Goal: Task Accomplishment & Management: Use online tool/utility

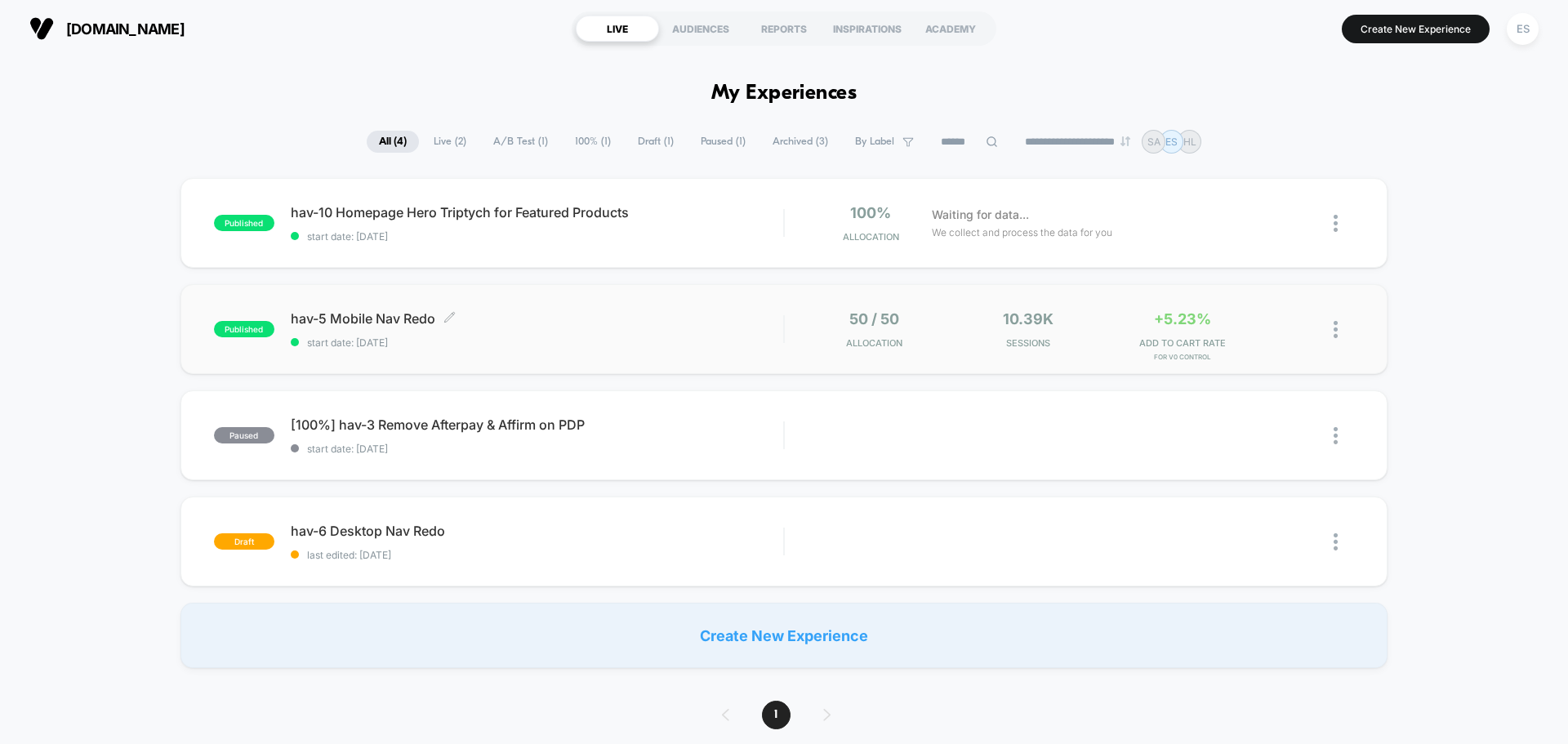
click at [401, 321] on span "hav-5 Mobile Nav Redo Click to edit experience details" at bounding box center [536, 319] width 492 height 16
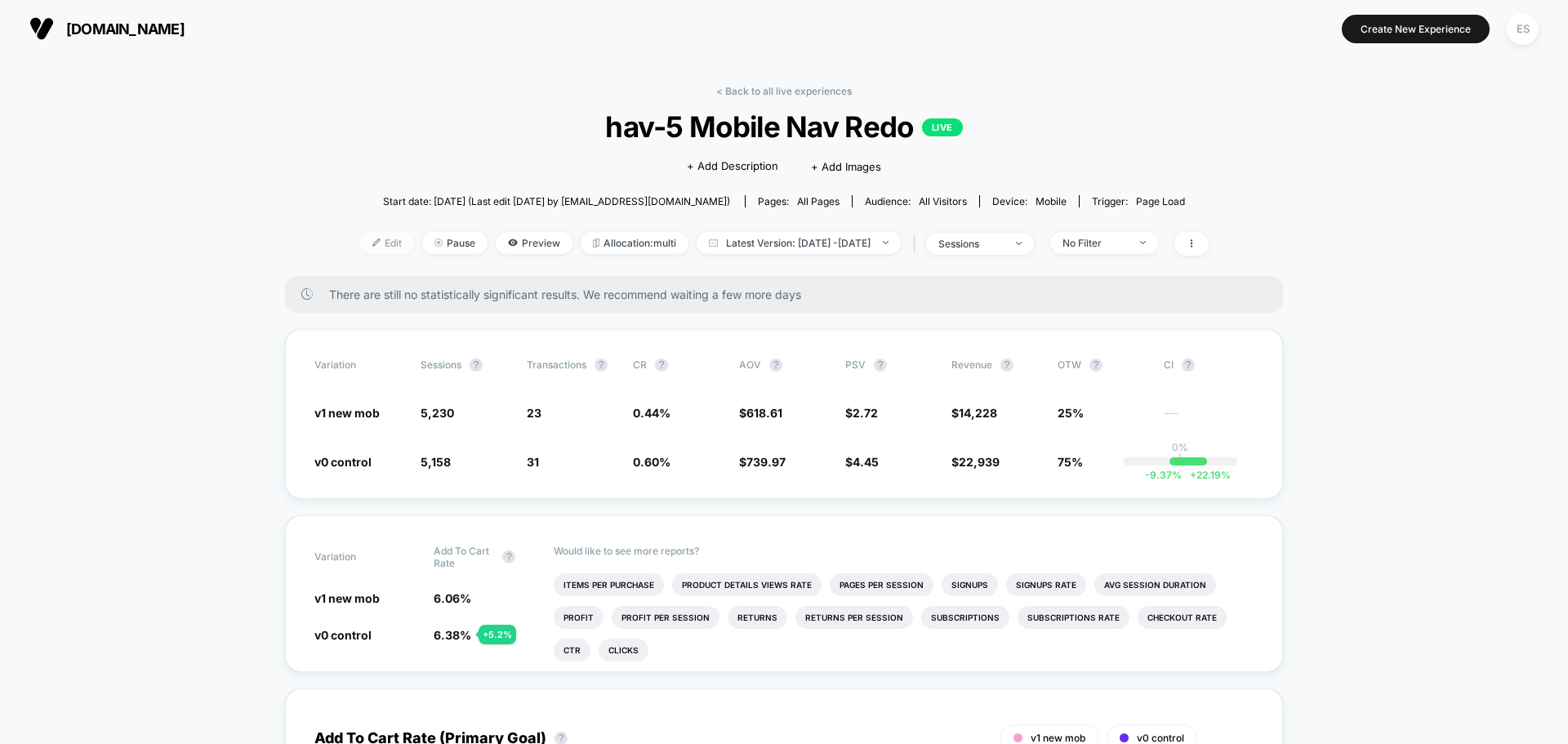
click at [370, 244] on span "Edit" at bounding box center [388, 243] width 54 height 22
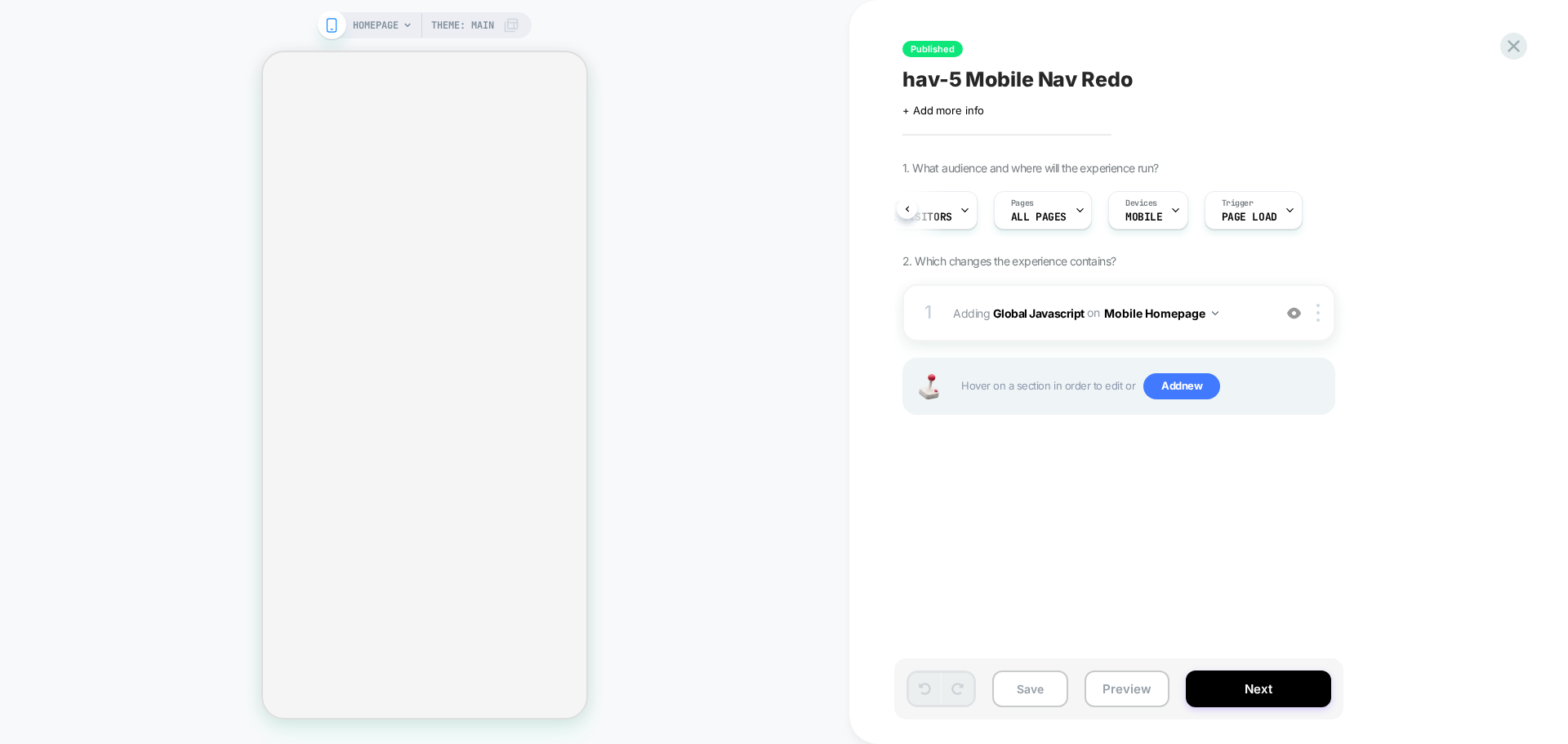
scroll to position [0, 176]
click at [1209, 322] on button "Mobile Homepage" at bounding box center [1162, 314] width 115 height 24
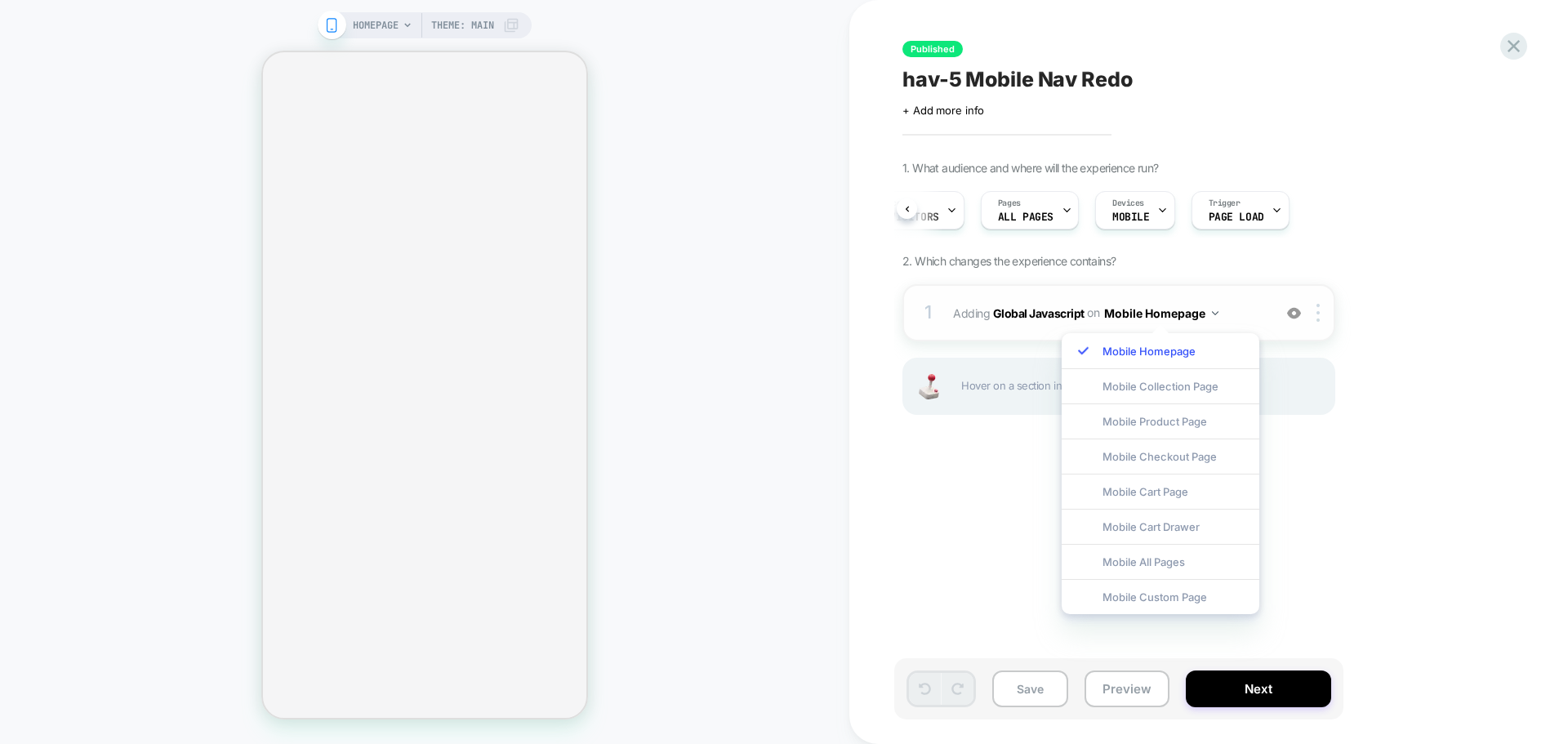
click at [1211, 317] on button "Mobile Homepage" at bounding box center [1162, 314] width 115 height 24
click at [1317, 313] on img at bounding box center [1318, 313] width 3 height 18
click at [1177, 564] on div "Mobile All Pages" at bounding box center [1161, 561] width 198 height 35
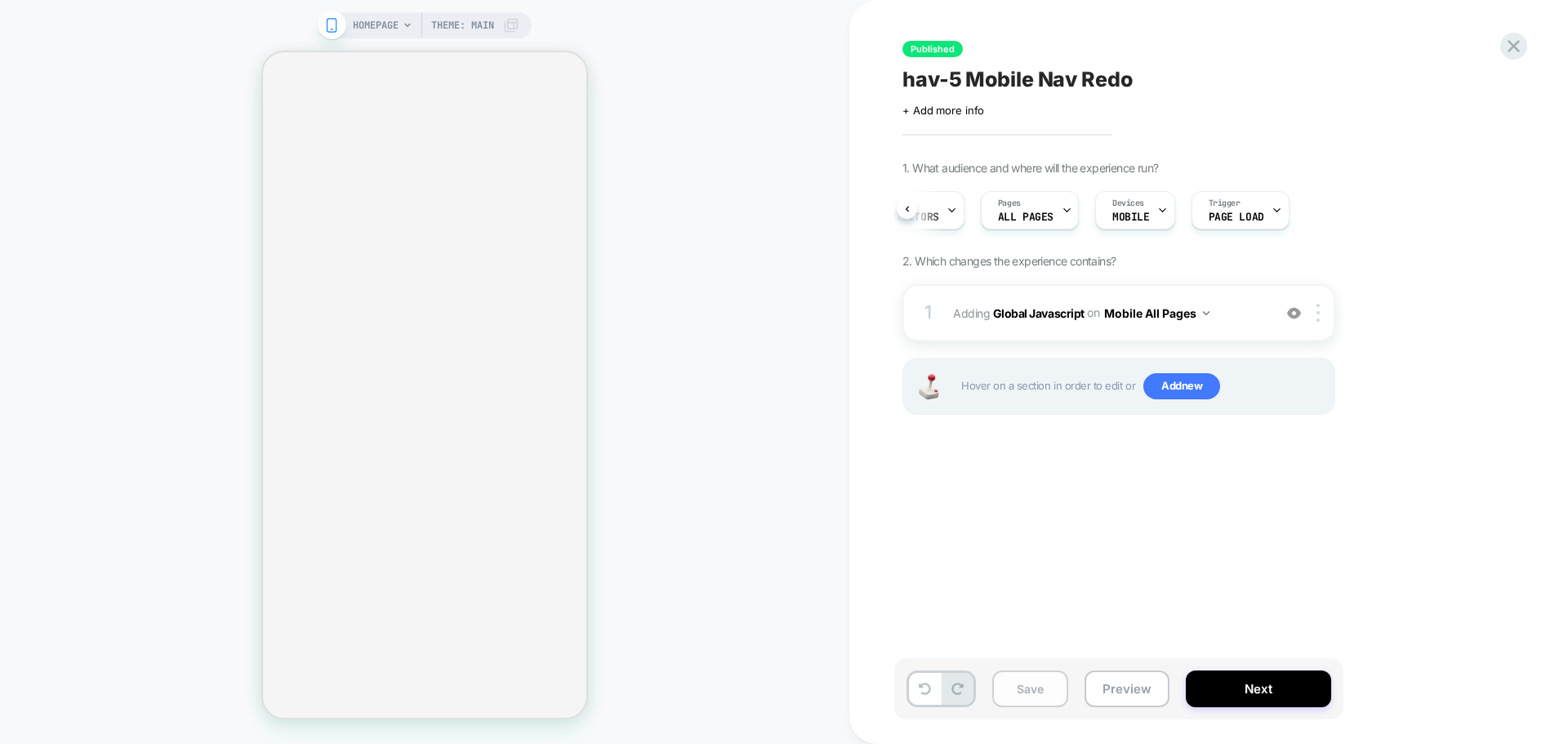
click at [1036, 680] on button "Save" at bounding box center [1031, 689] width 76 height 37
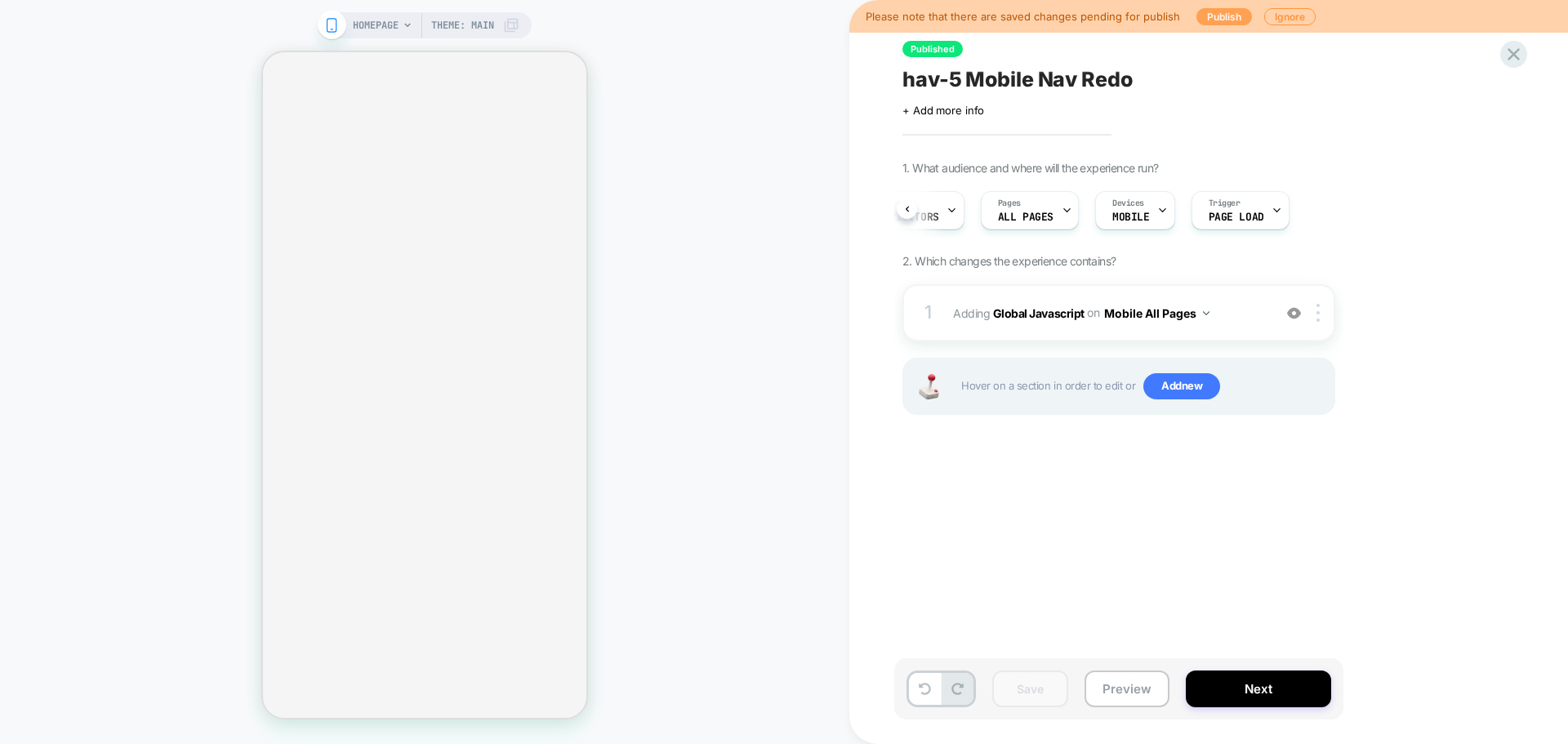
click at [1210, 20] on button "Publish" at bounding box center [1224, 16] width 56 height 17
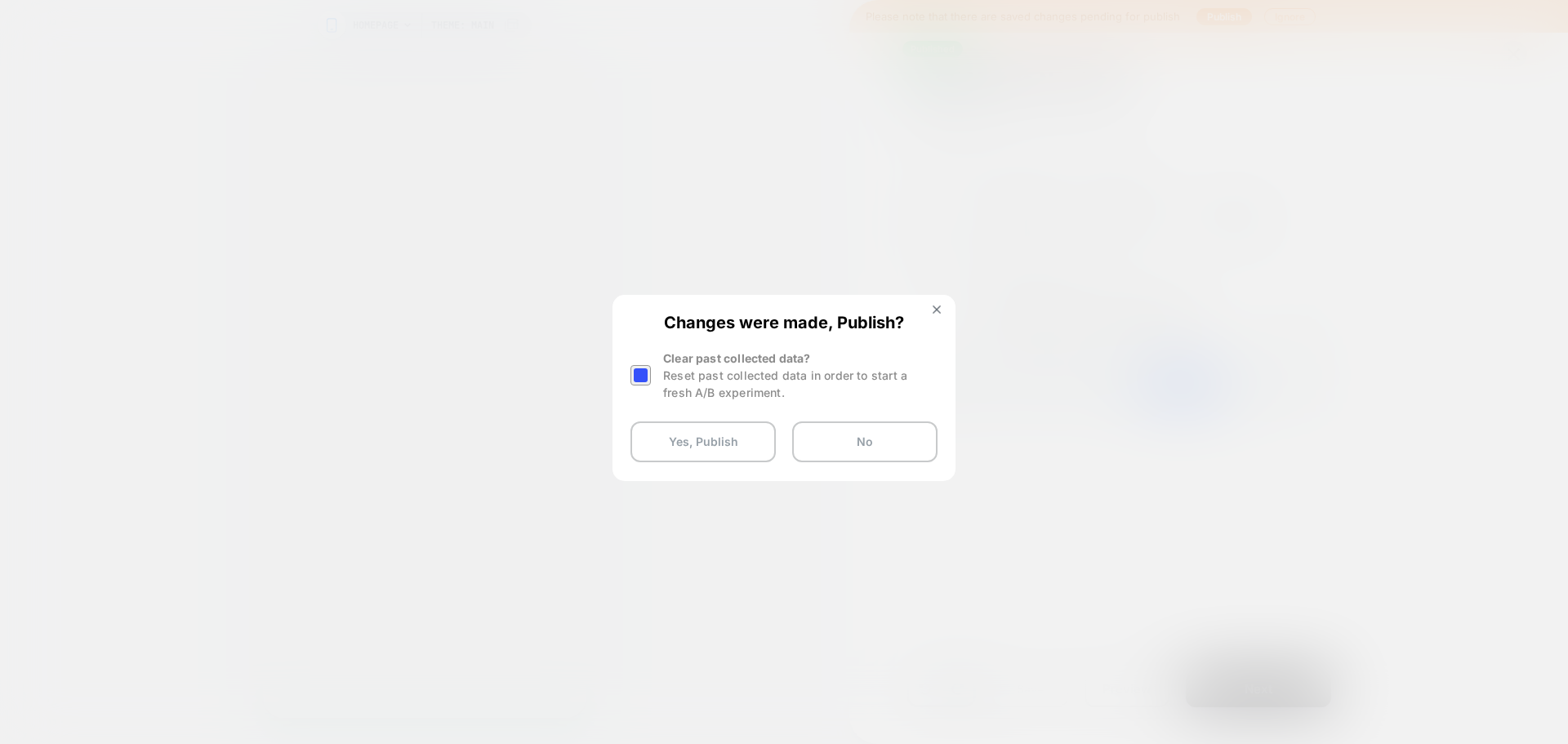
click at [639, 380] on div at bounding box center [640, 375] width 20 height 20
click at [710, 444] on button "Yes, Publish" at bounding box center [703, 441] width 146 height 41
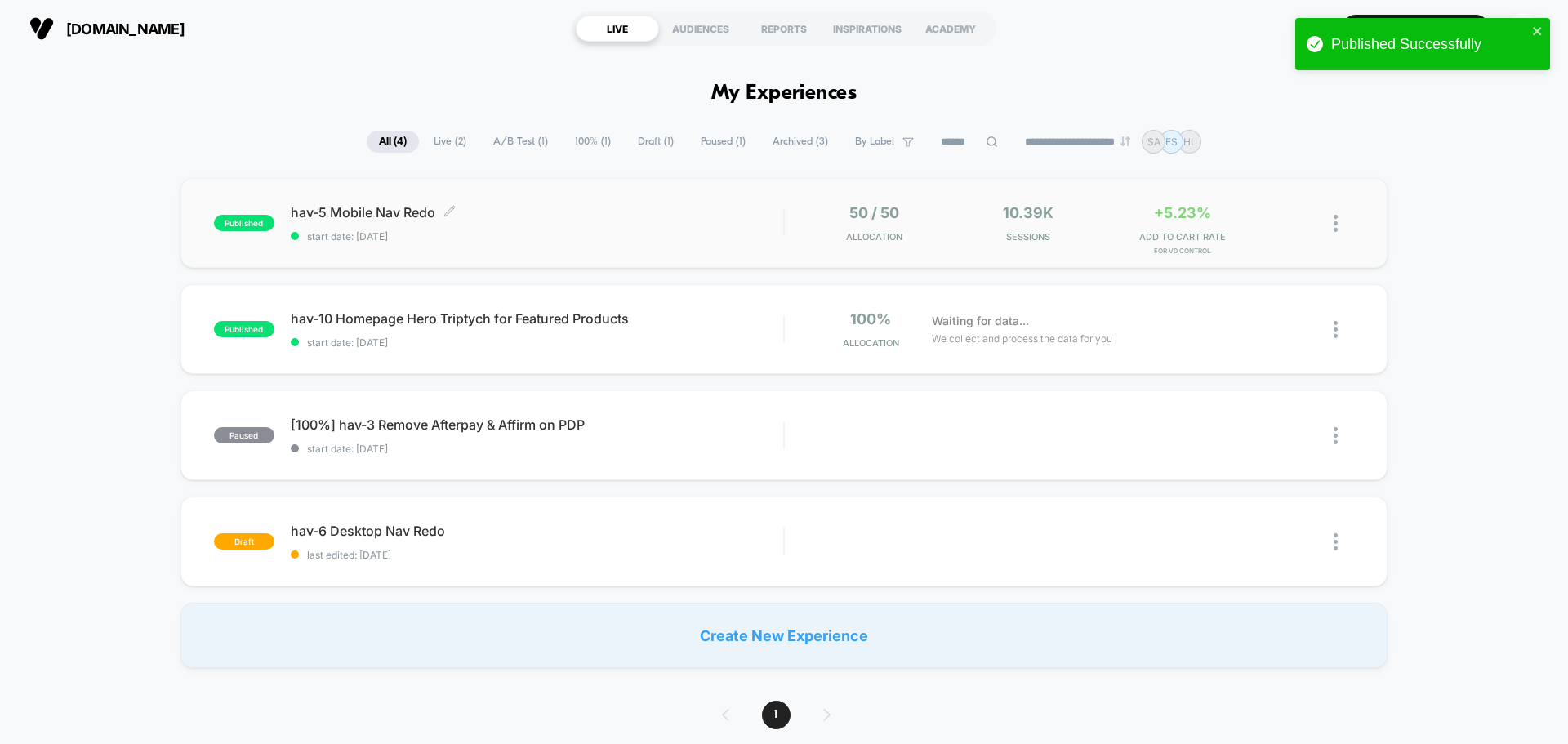
click at [428, 212] on span "hav-5 Mobile Nav Redo Click to edit experience details" at bounding box center [536, 212] width 492 height 16
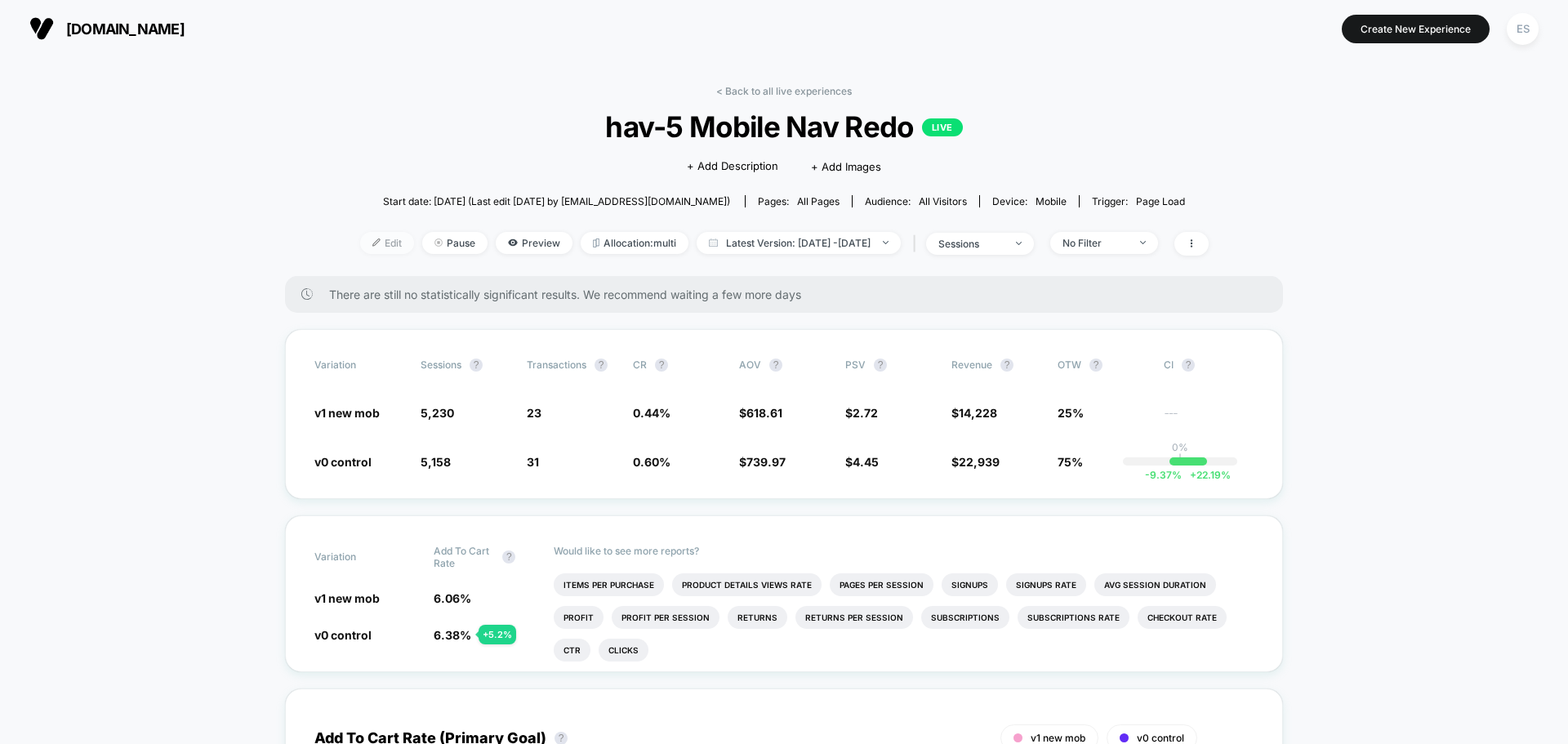
click at [363, 247] on span "Edit" at bounding box center [388, 243] width 54 height 22
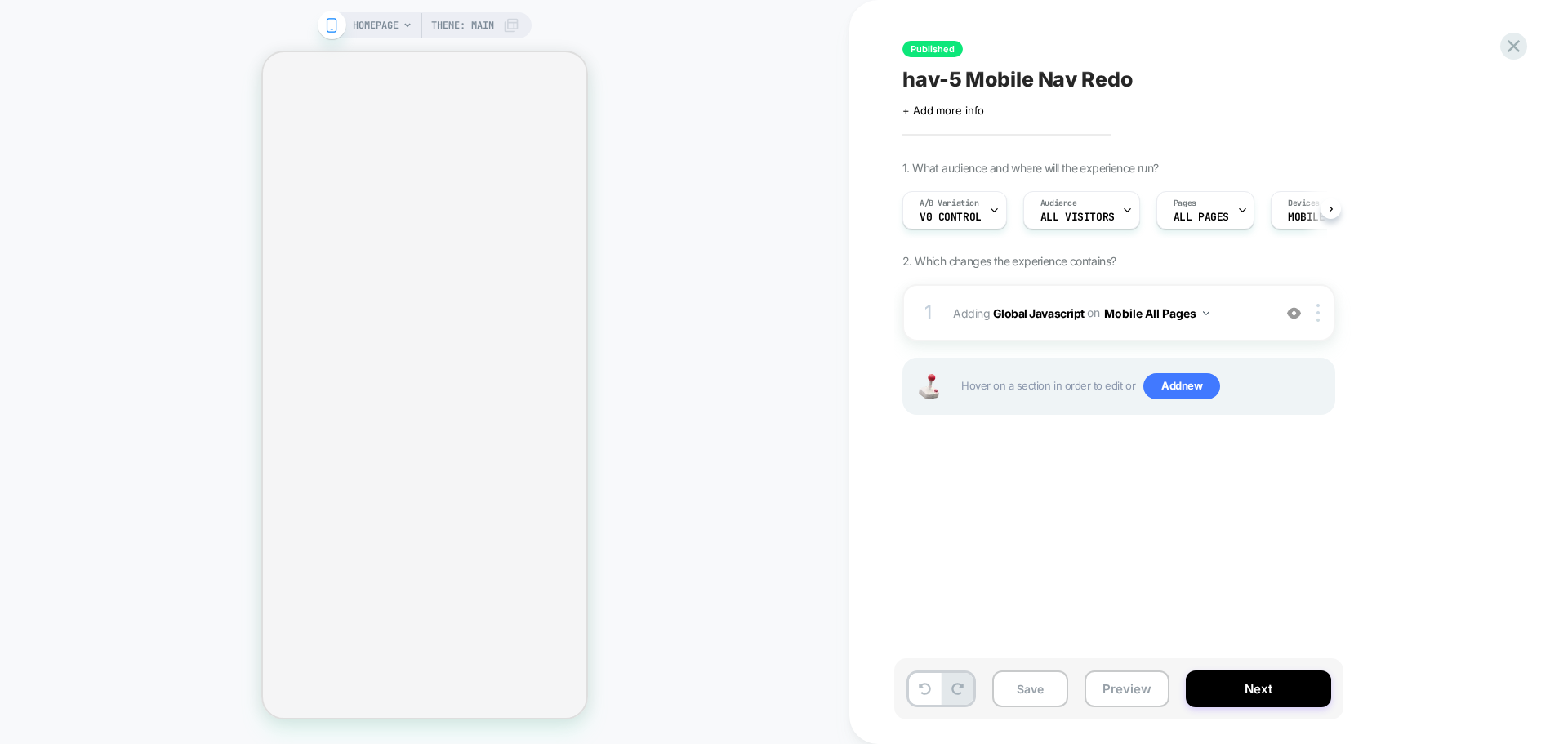
scroll to position [0, 1]
click at [1297, 693] on button "Next" at bounding box center [1259, 689] width 146 height 37
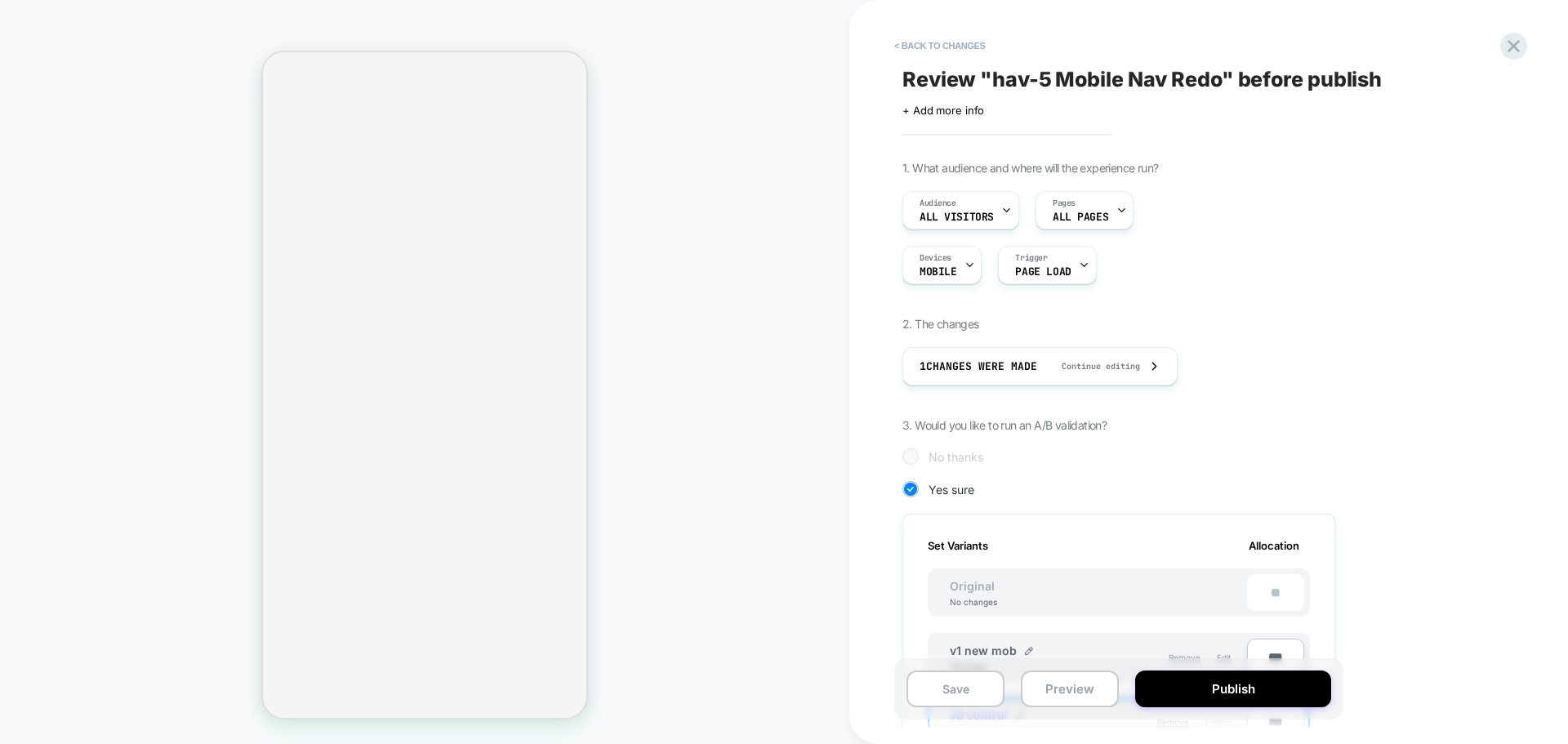
scroll to position [164, 0]
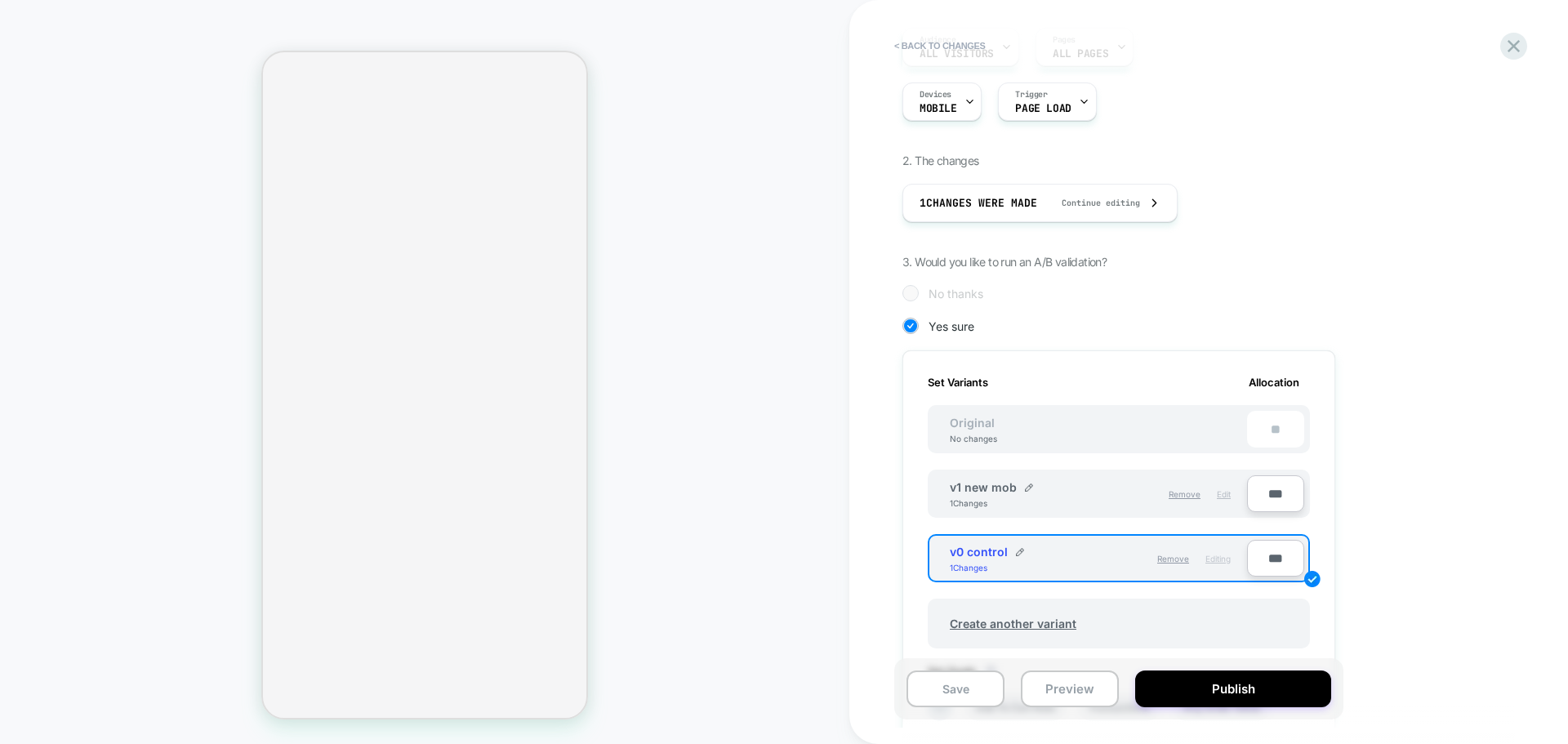
click at [1218, 498] on span "Edit" at bounding box center [1224, 494] width 14 height 10
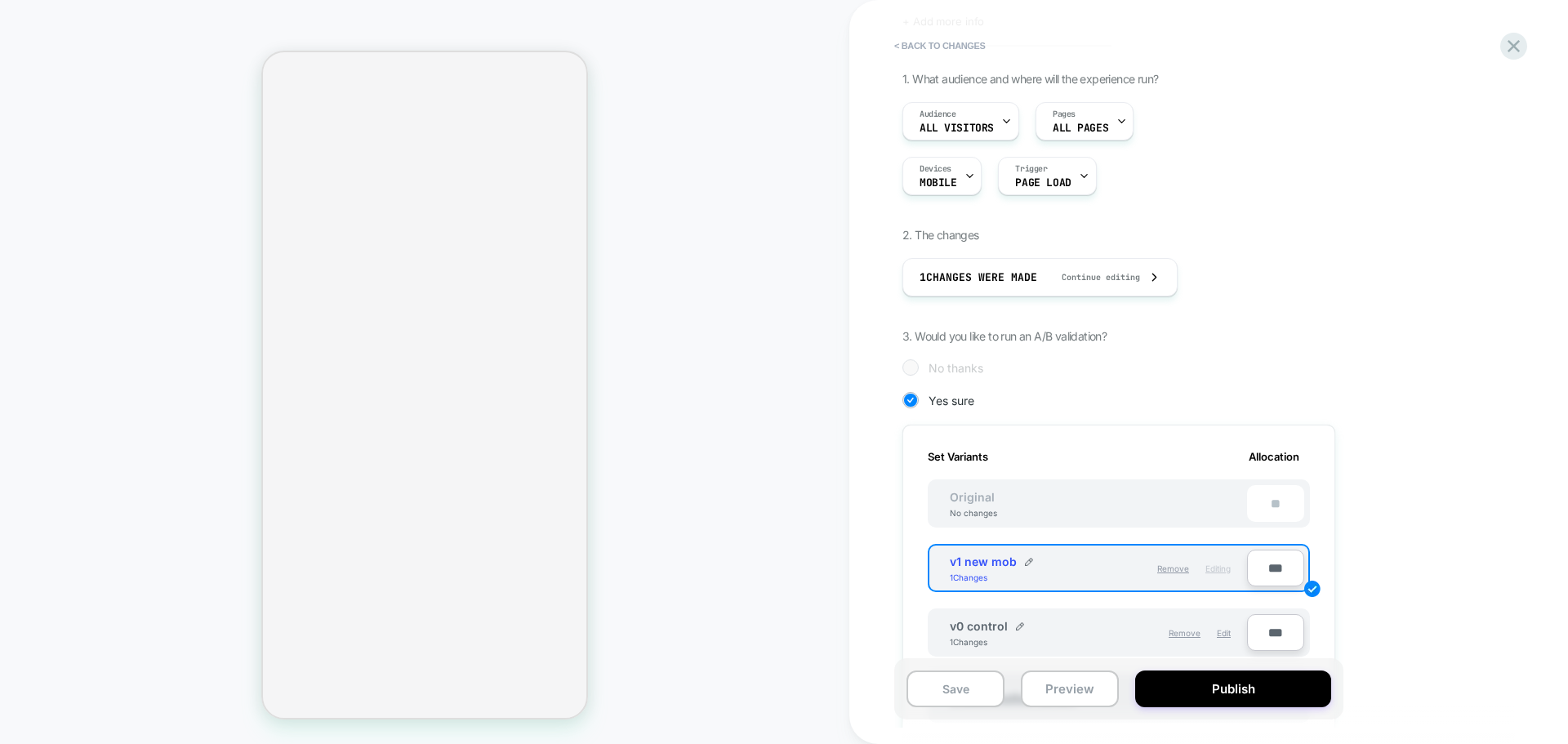
scroll to position [0, 0]
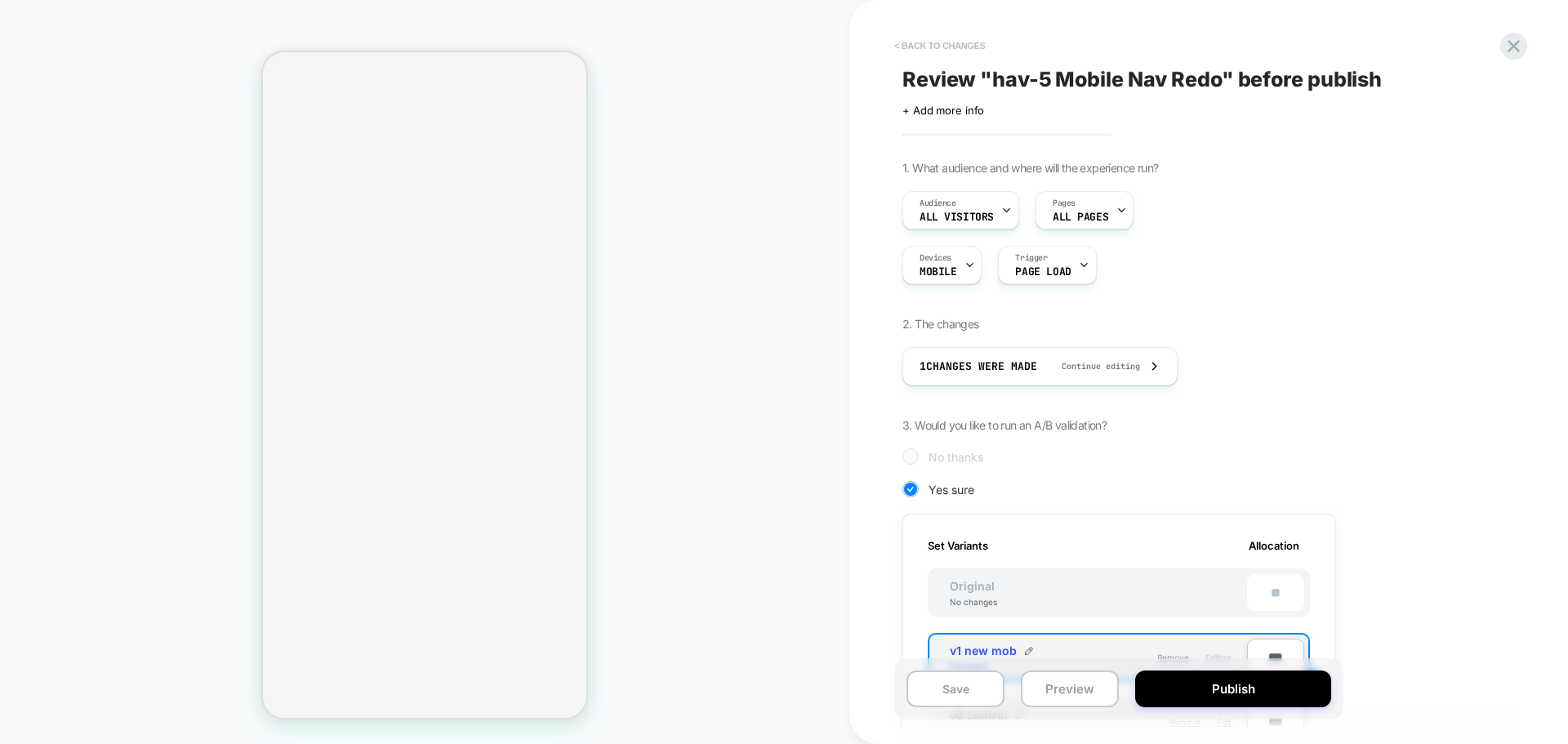
click at [965, 40] on button "< Back to changes" at bounding box center [940, 46] width 108 height 26
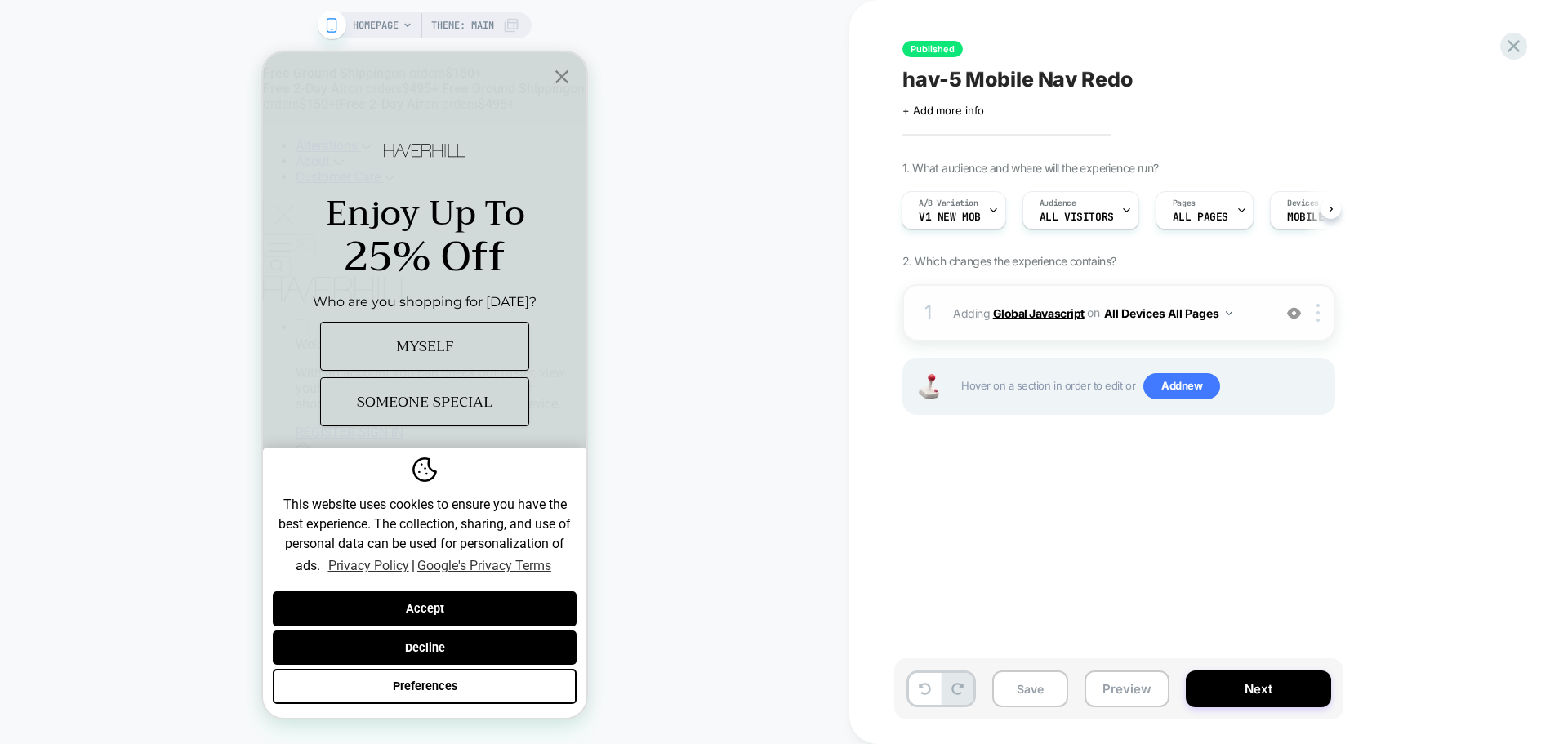
click at [1033, 320] on b "Global Javascript" at bounding box center [1040, 313] width 92 height 14
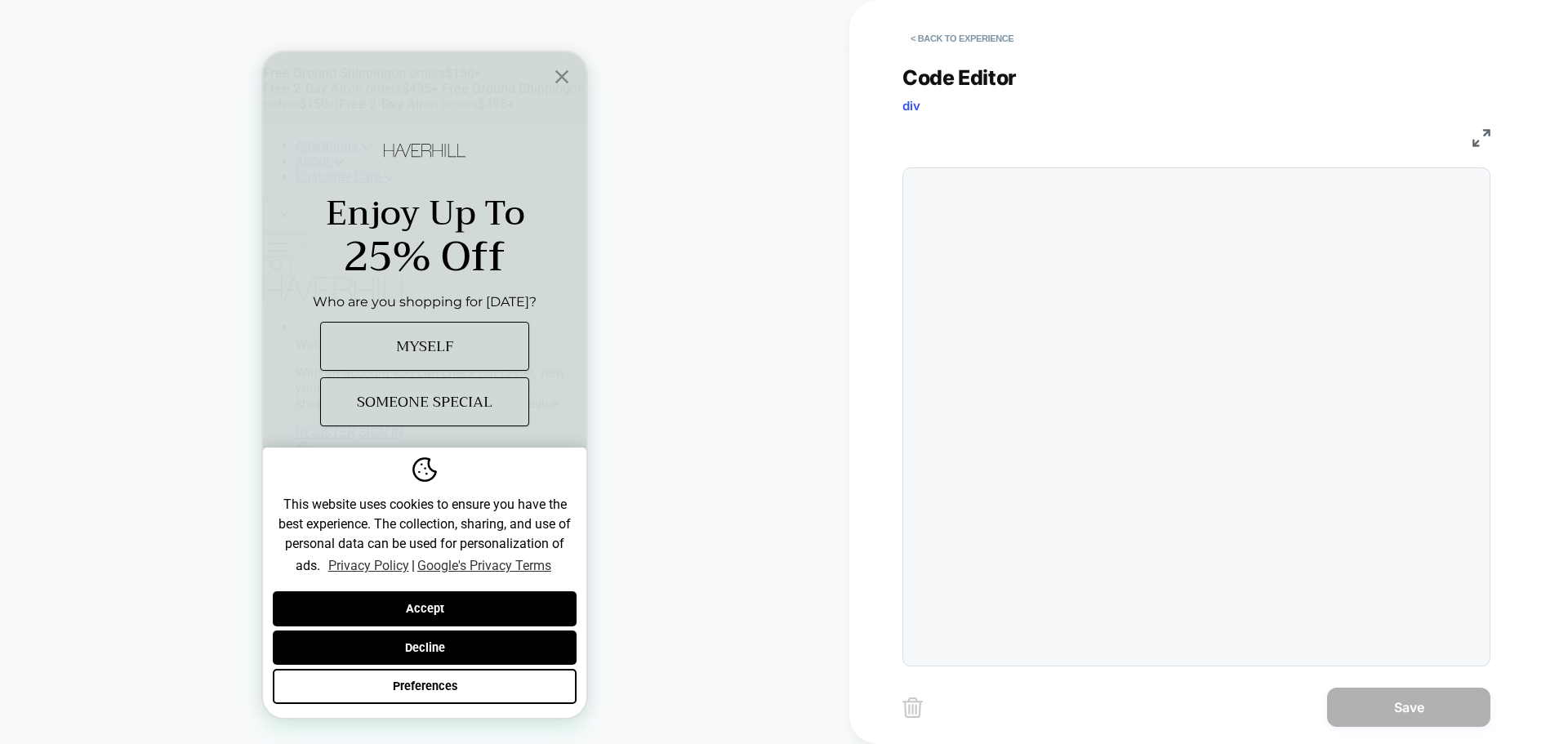
click at [957, 374] on div at bounding box center [1196, 417] width 588 height 499
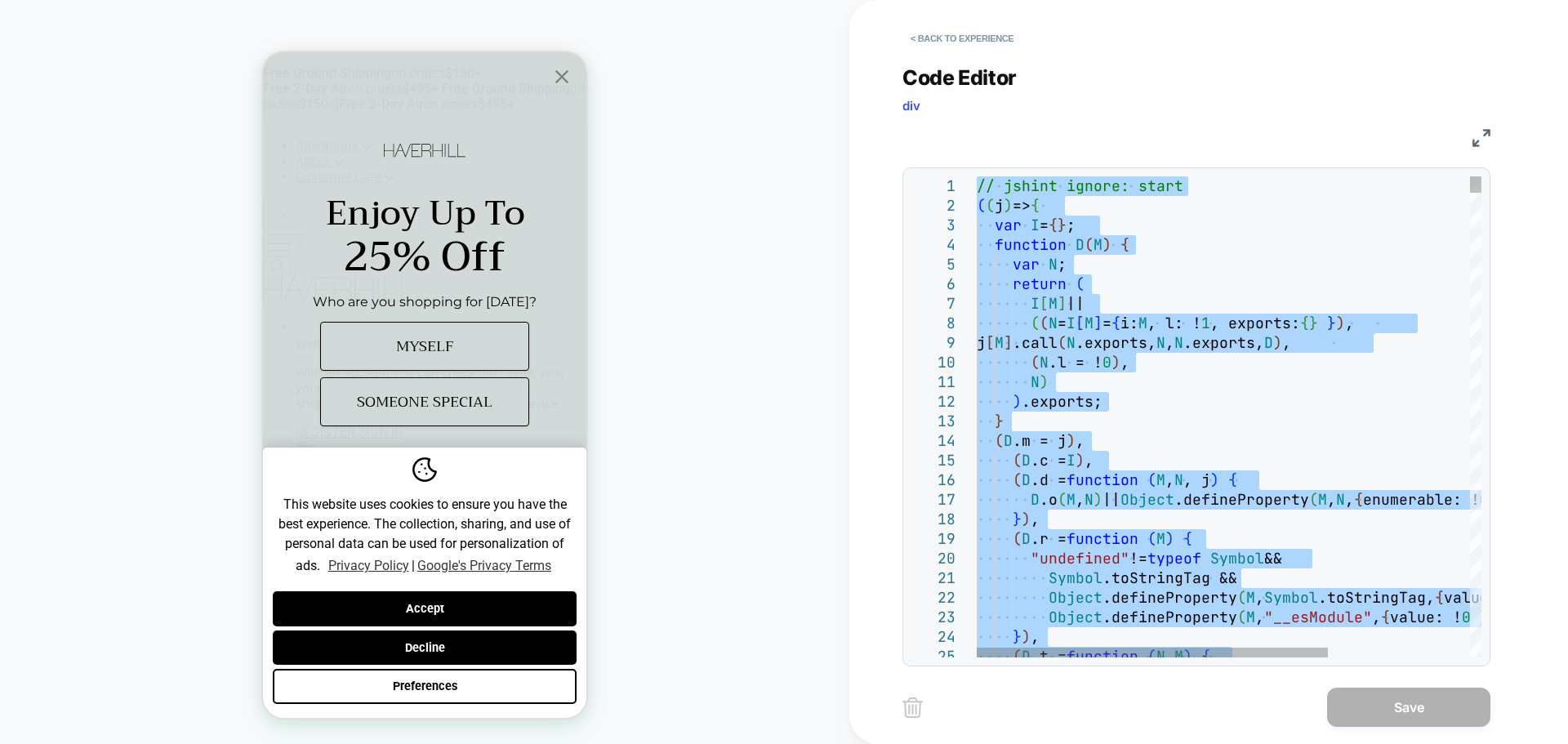
type textarea "**********"
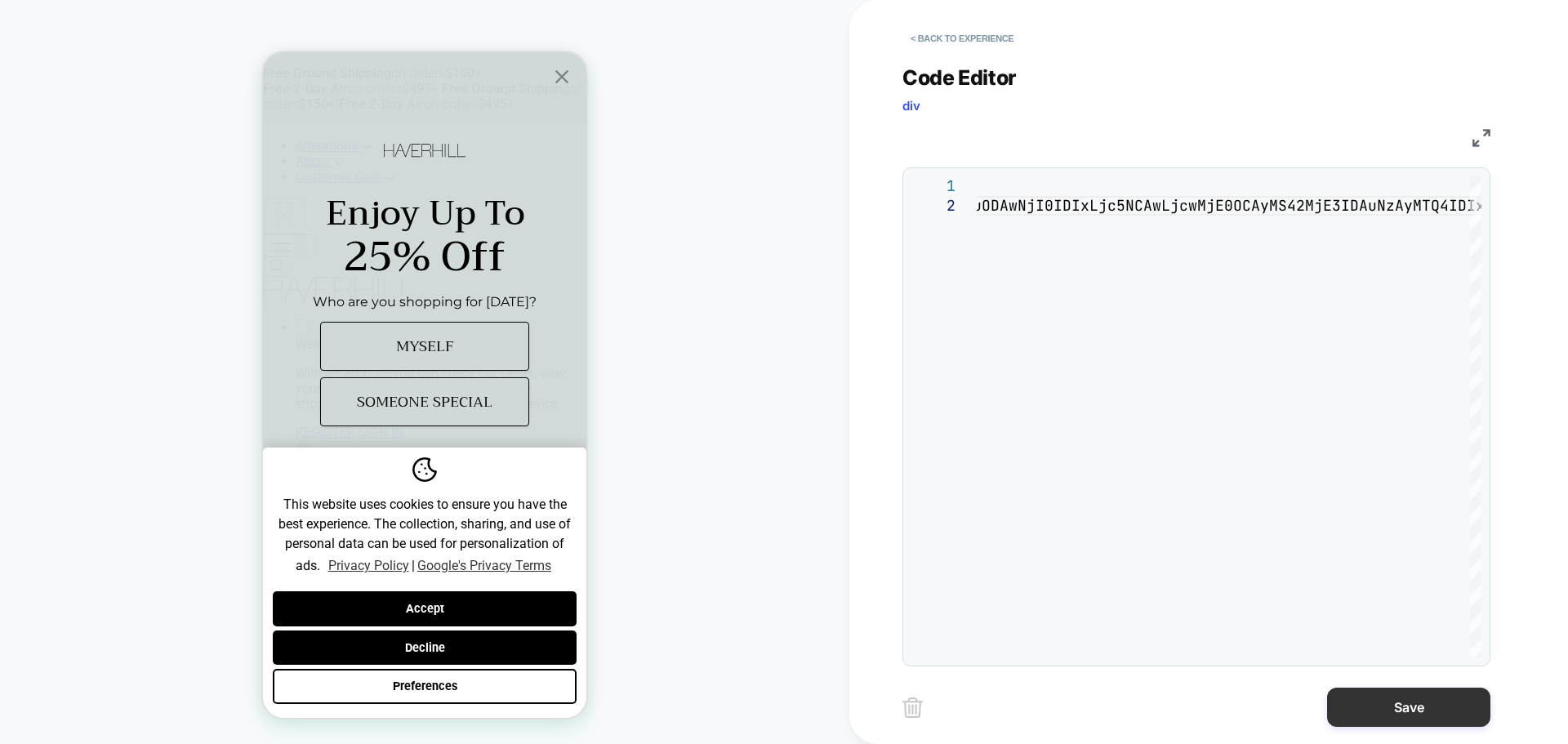
click at [1385, 700] on button "Save" at bounding box center [1409, 707] width 164 height 39
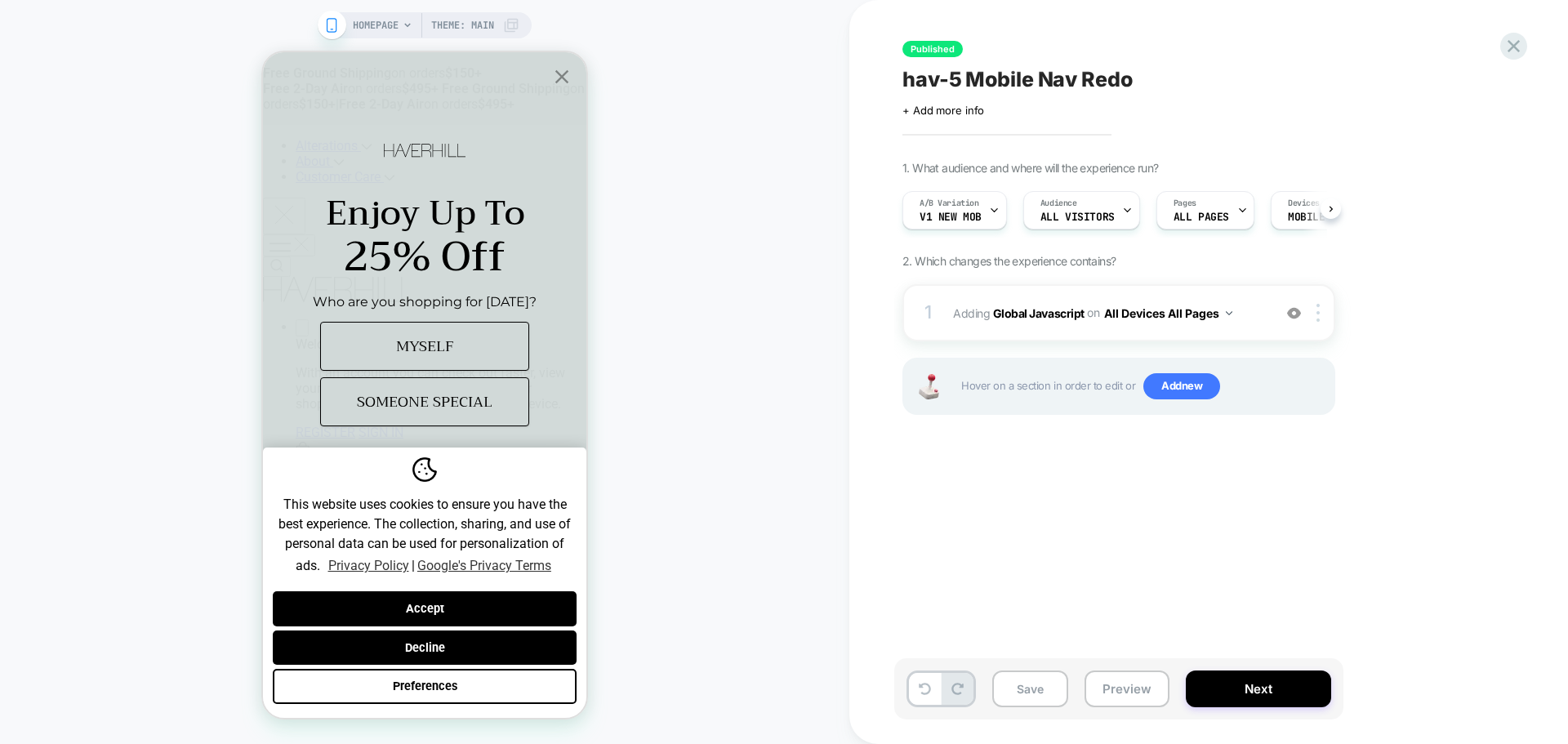
scroll to position [0, 1]
click at [1023, 686] on button "Save" at bounding box center [1031, 689] width 76 height 37
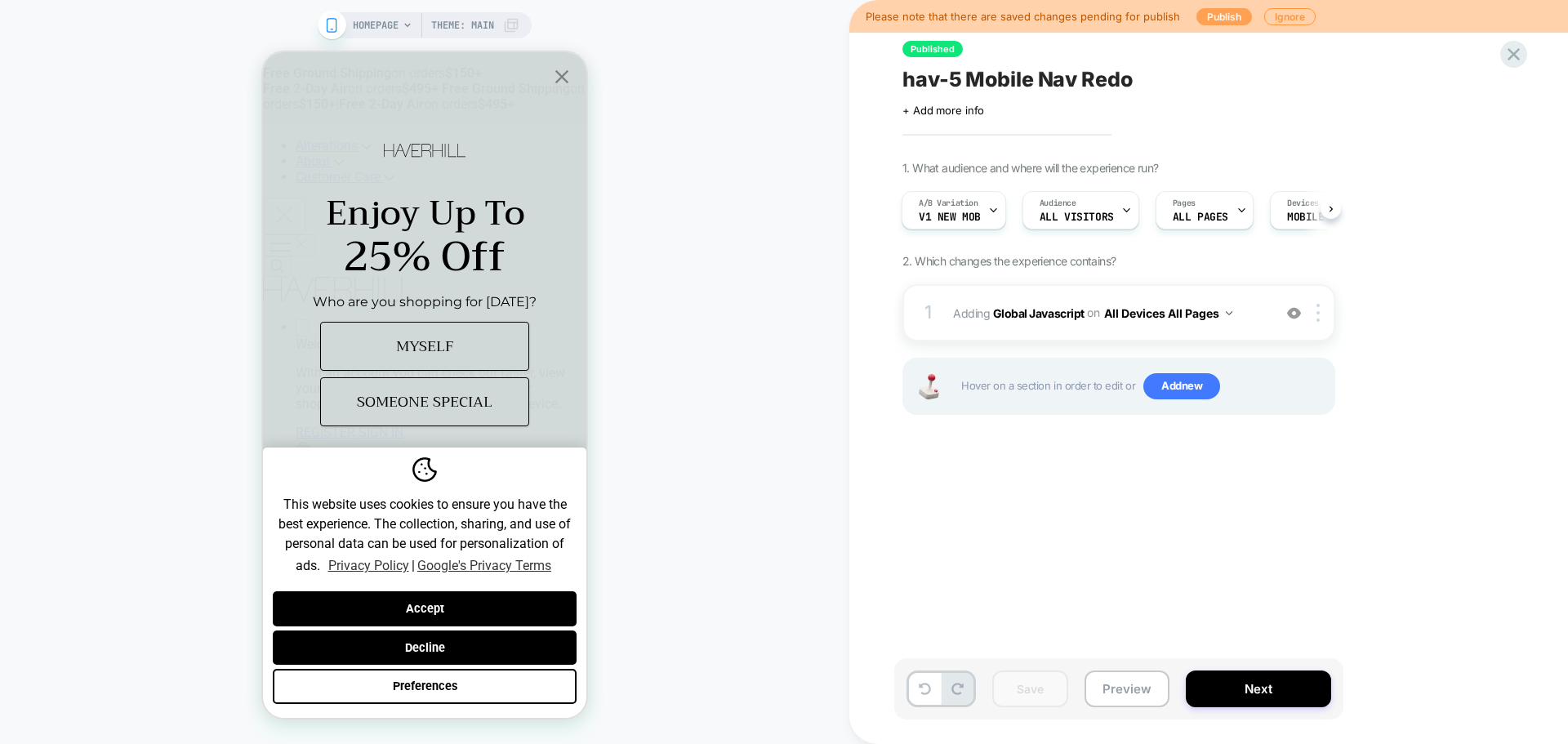
click at [1224, 18] on button "Publish" at bounding box center [1224, 16] width 56 height 17
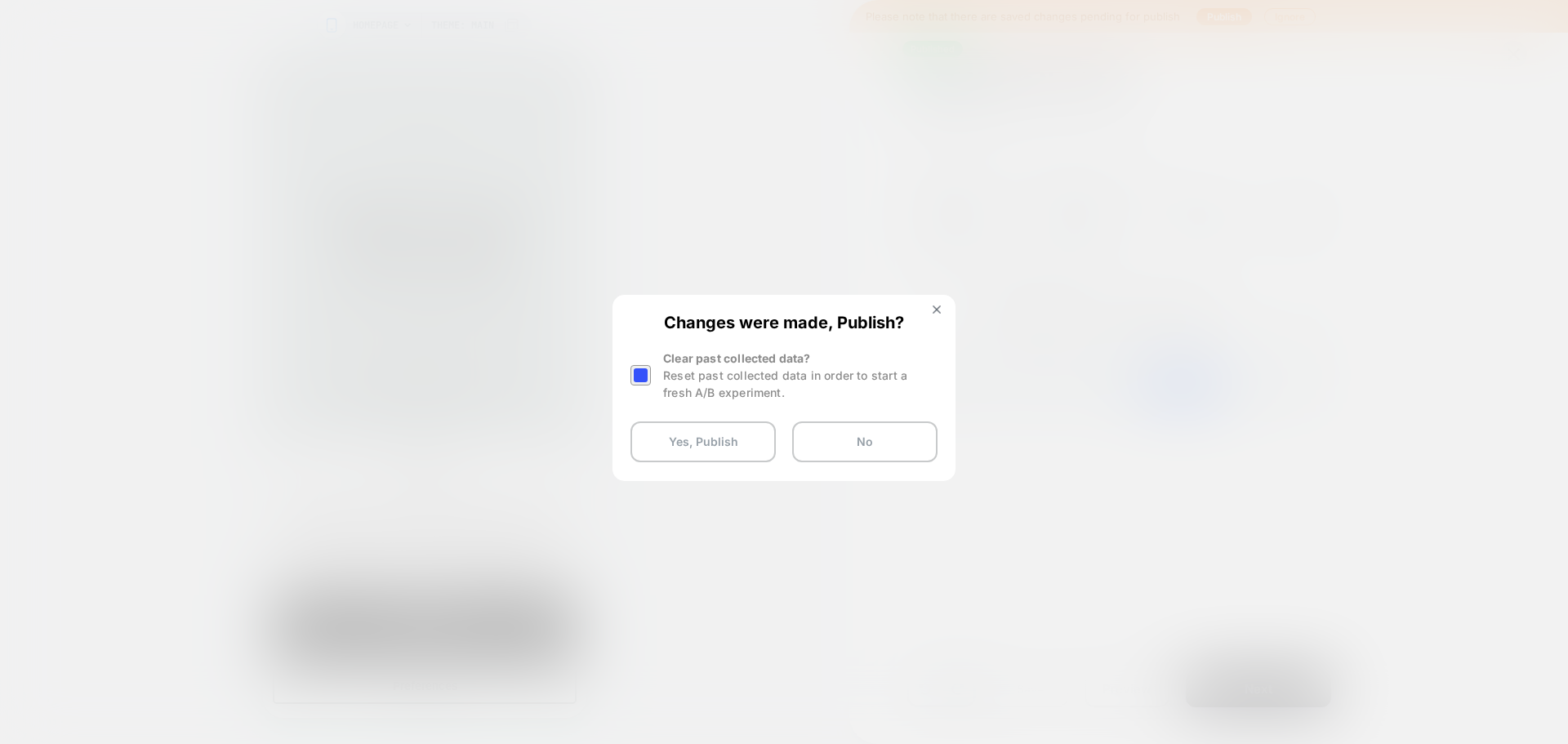
click at [648, 374] on div at bounding box center [640, 375] width 20 height 20
click at [719, 444] on button "Yes, Publish" at bounding box center [703, 441] width 146 height 41
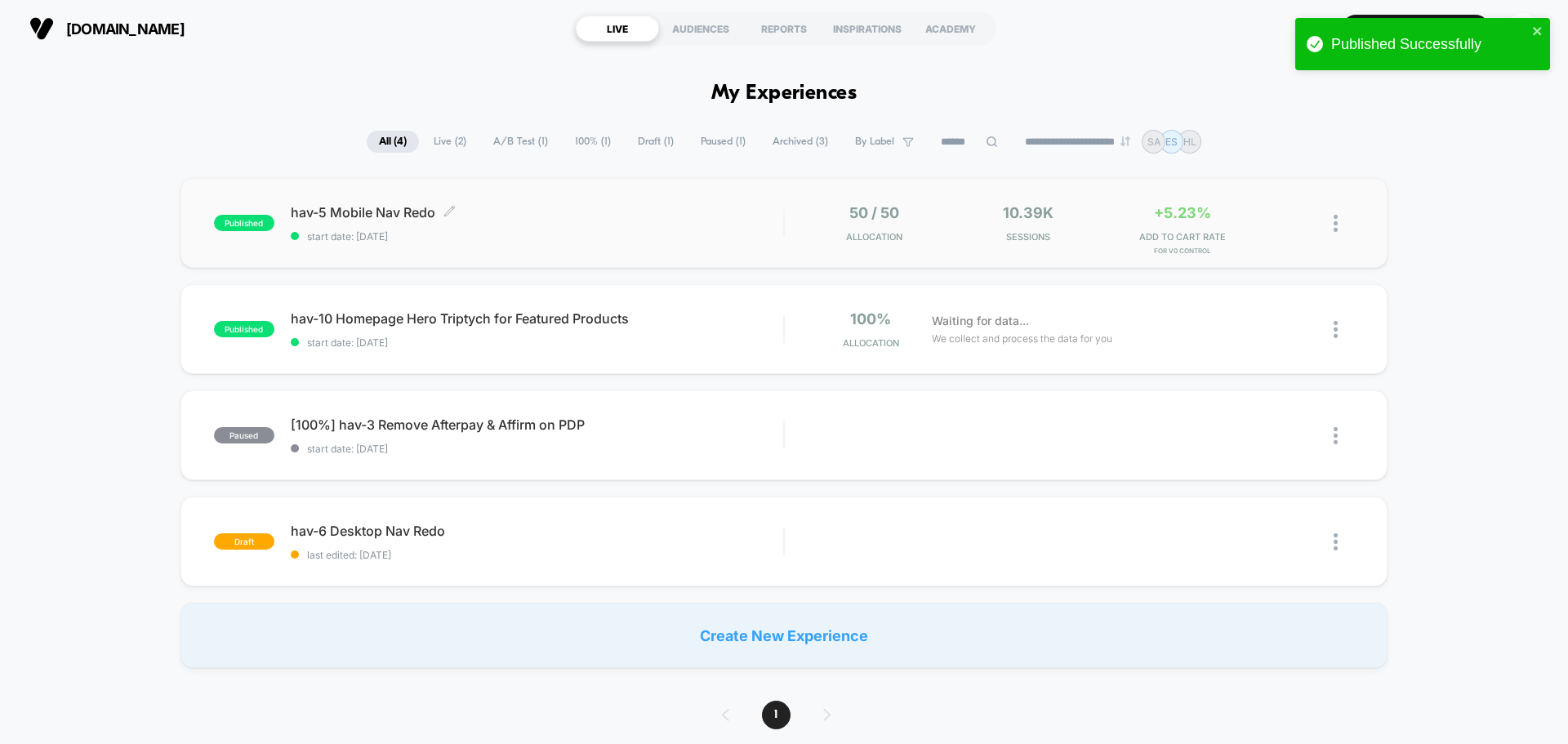
click at [396, 212] on span "hav-5 Mobile Nav Redo Click to edit experience details" at bounding box center [536, 212] width 492 height 16
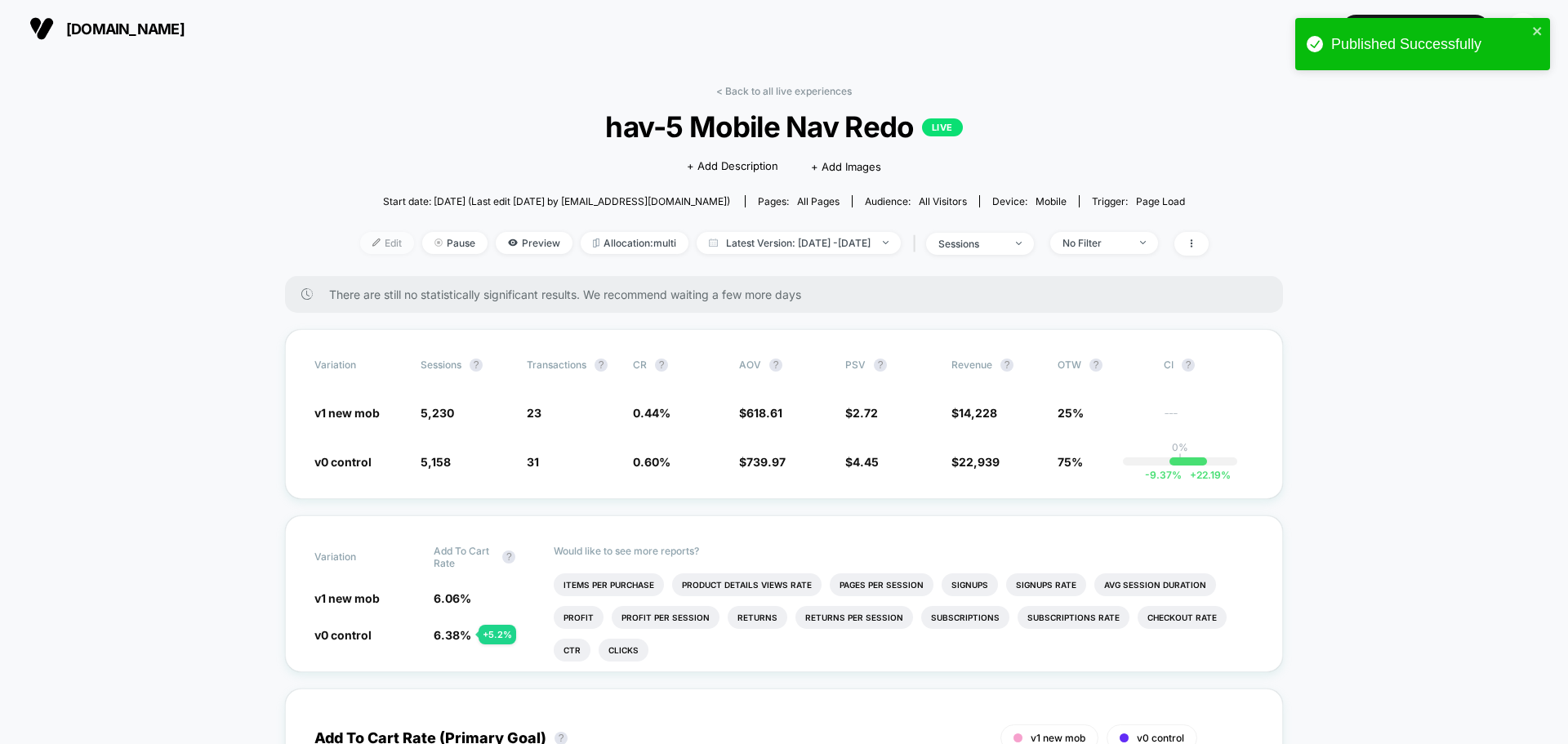
click at [372, 253] on span "Edit" at bounding box center [388, 243] width 54 height 22
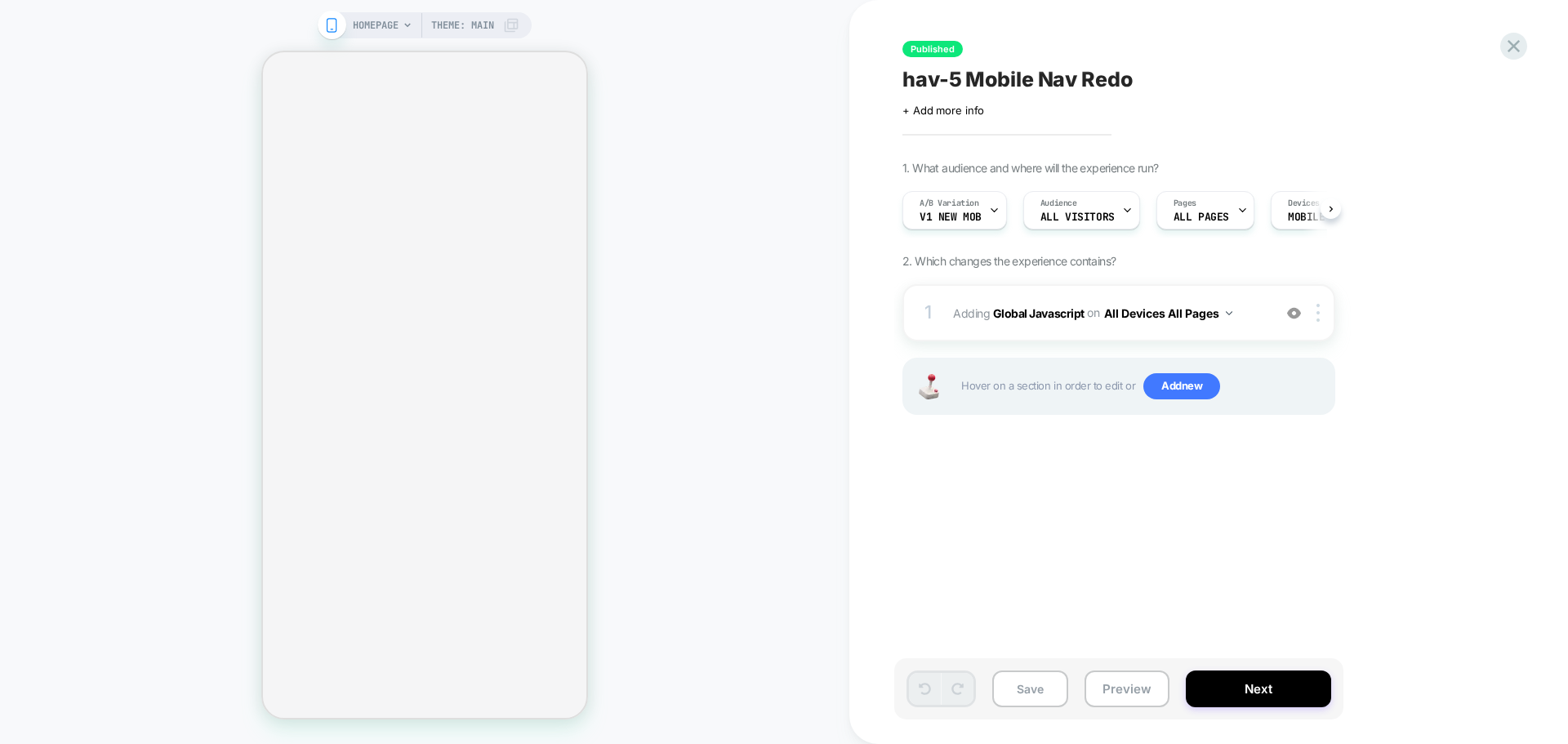
scroll to position [0, 1]
click at [1231, 699] on button "Next" at bounding box center [1259, 689] width 146 height 37
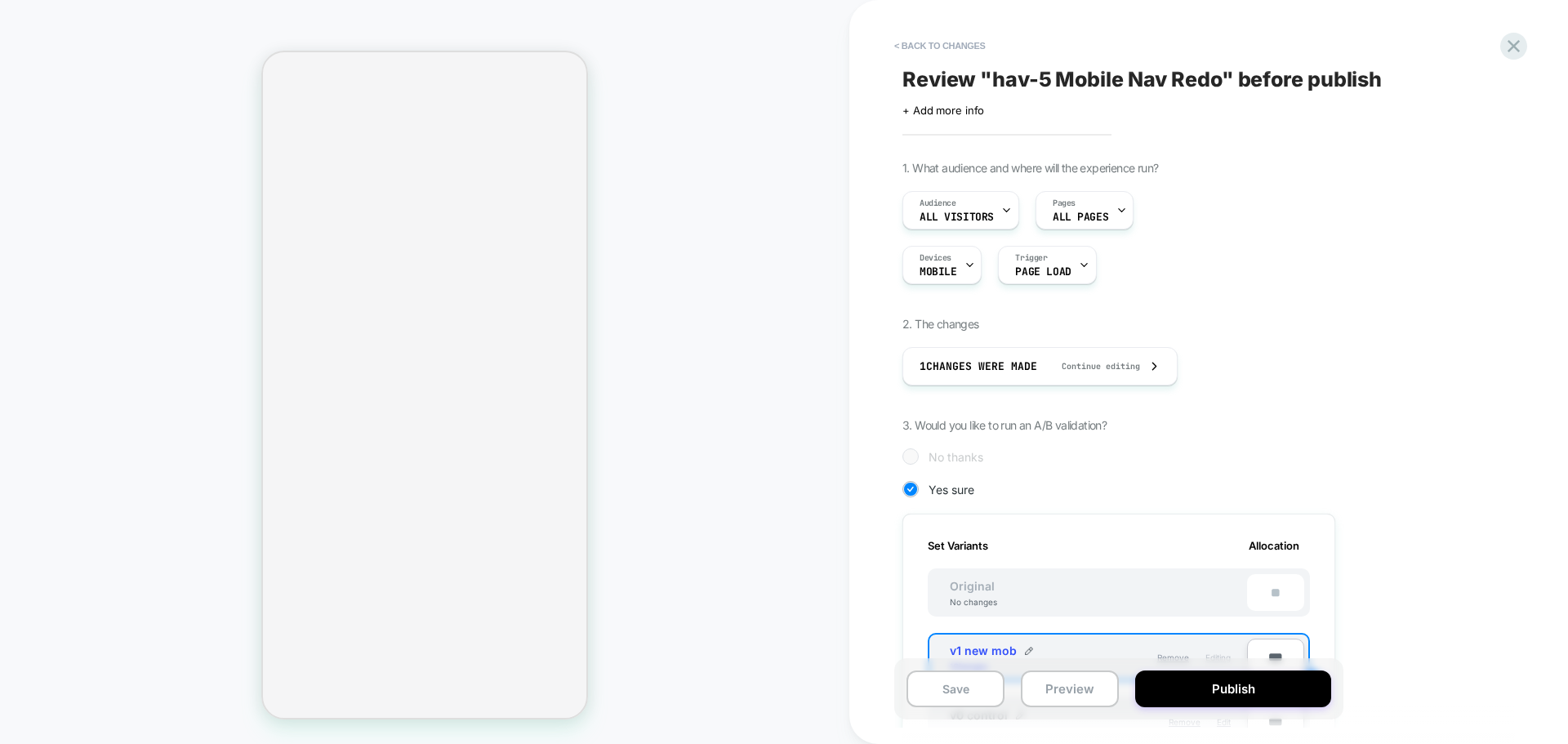
scroll to position [164, 0]
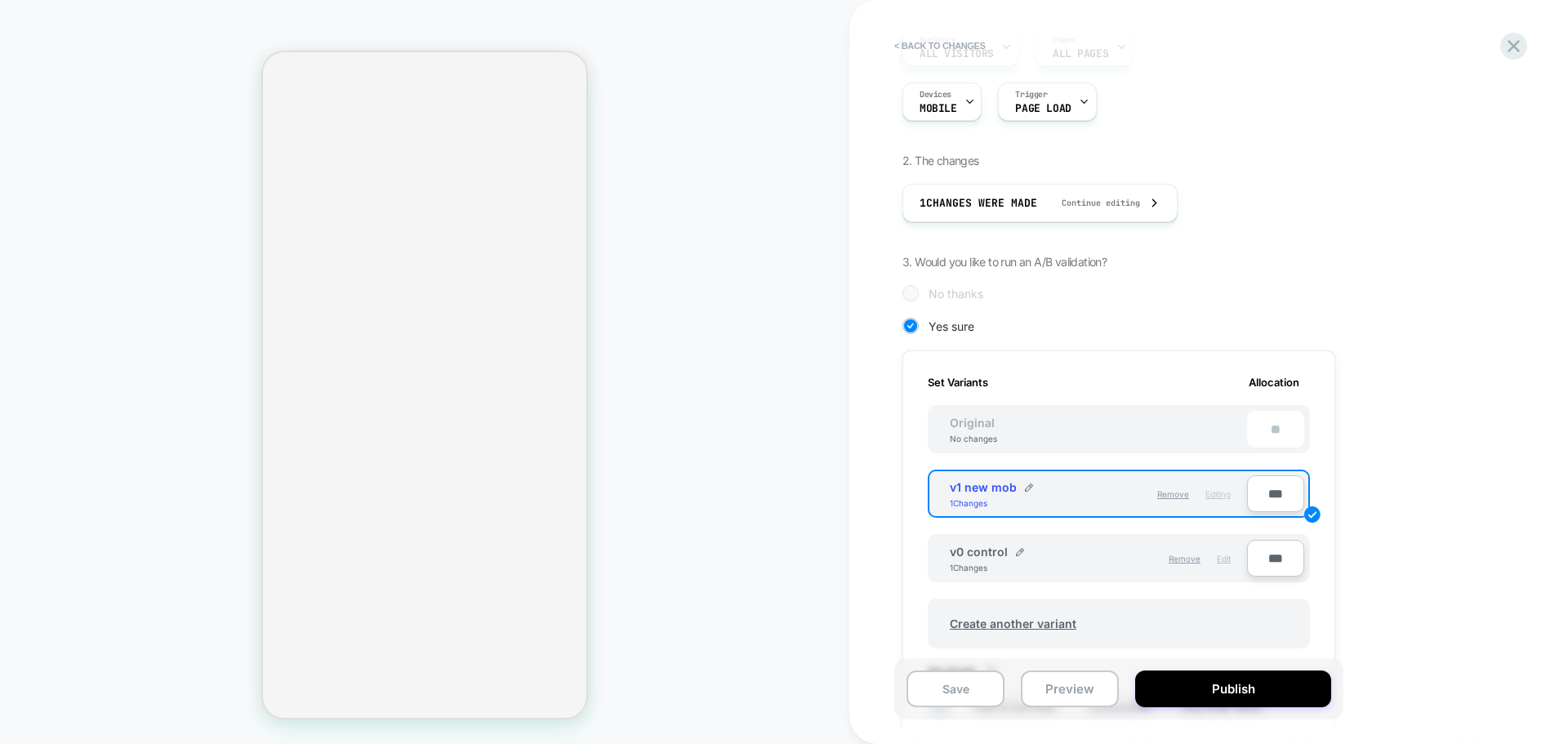
click at [1221, 556] on span "Edit" at bounding box center [1224, 559] width 14 height 10
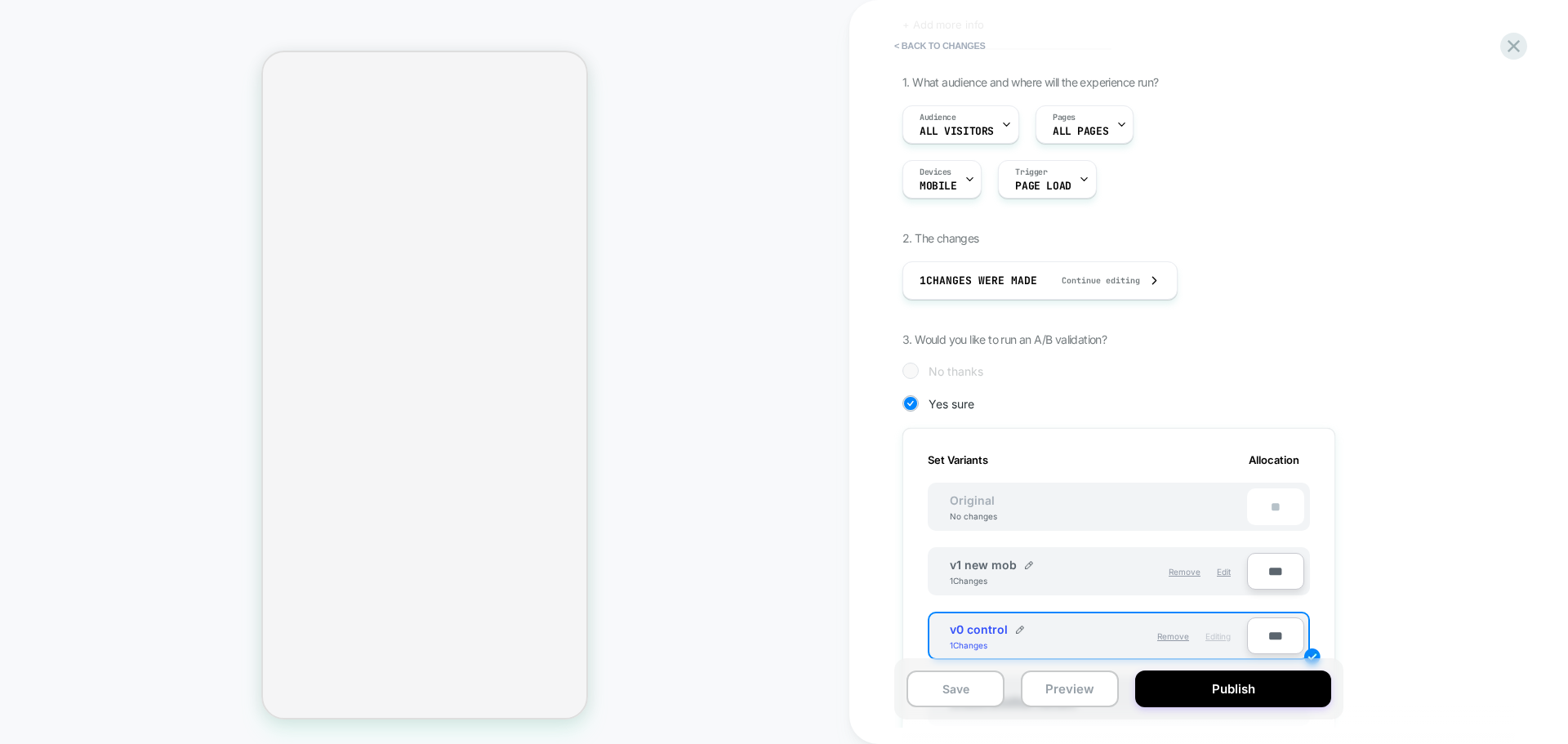
scroll to position [0, 0]
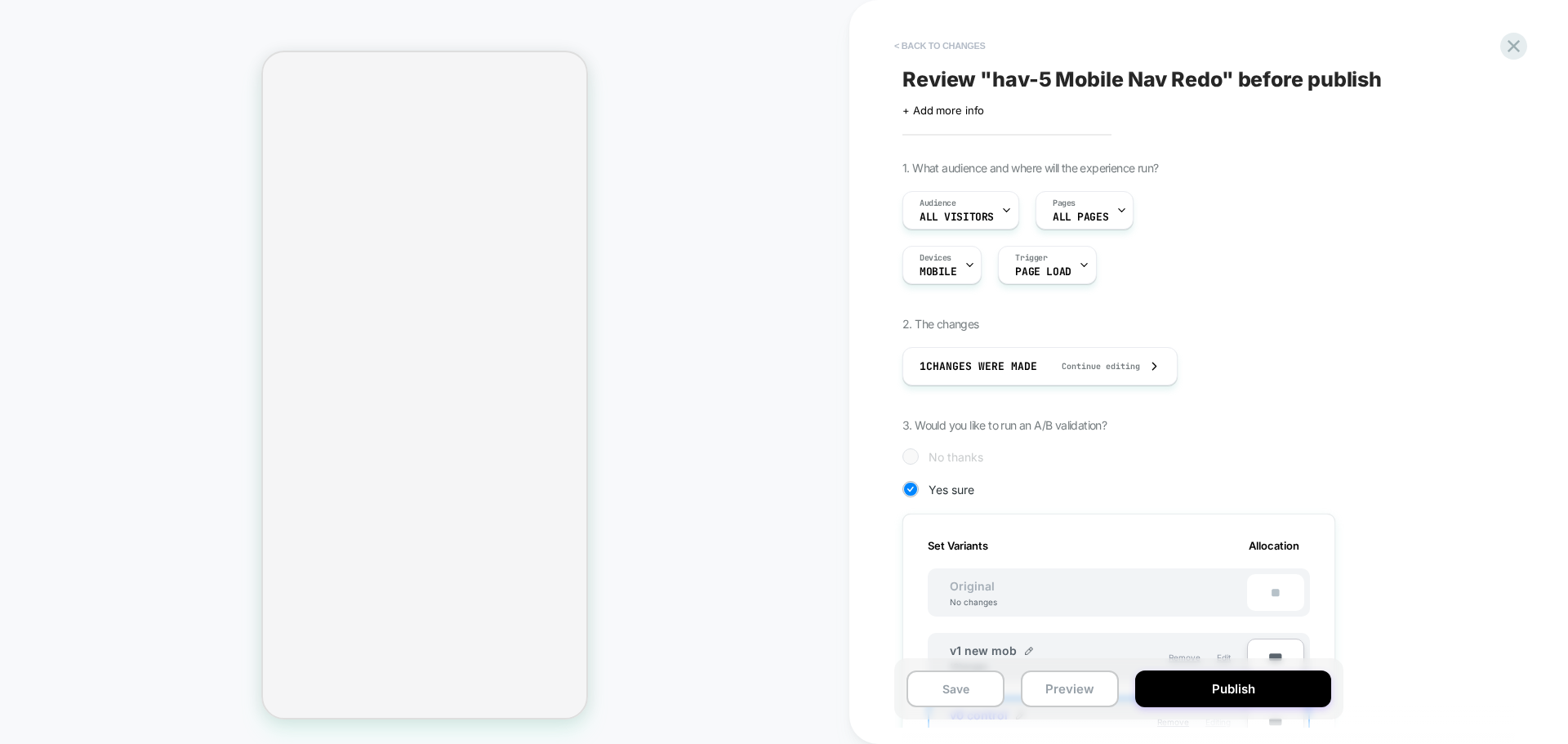
click at [950, 49] on button "< Back to changes" at bounding box center [940, 46] width 108 height 26
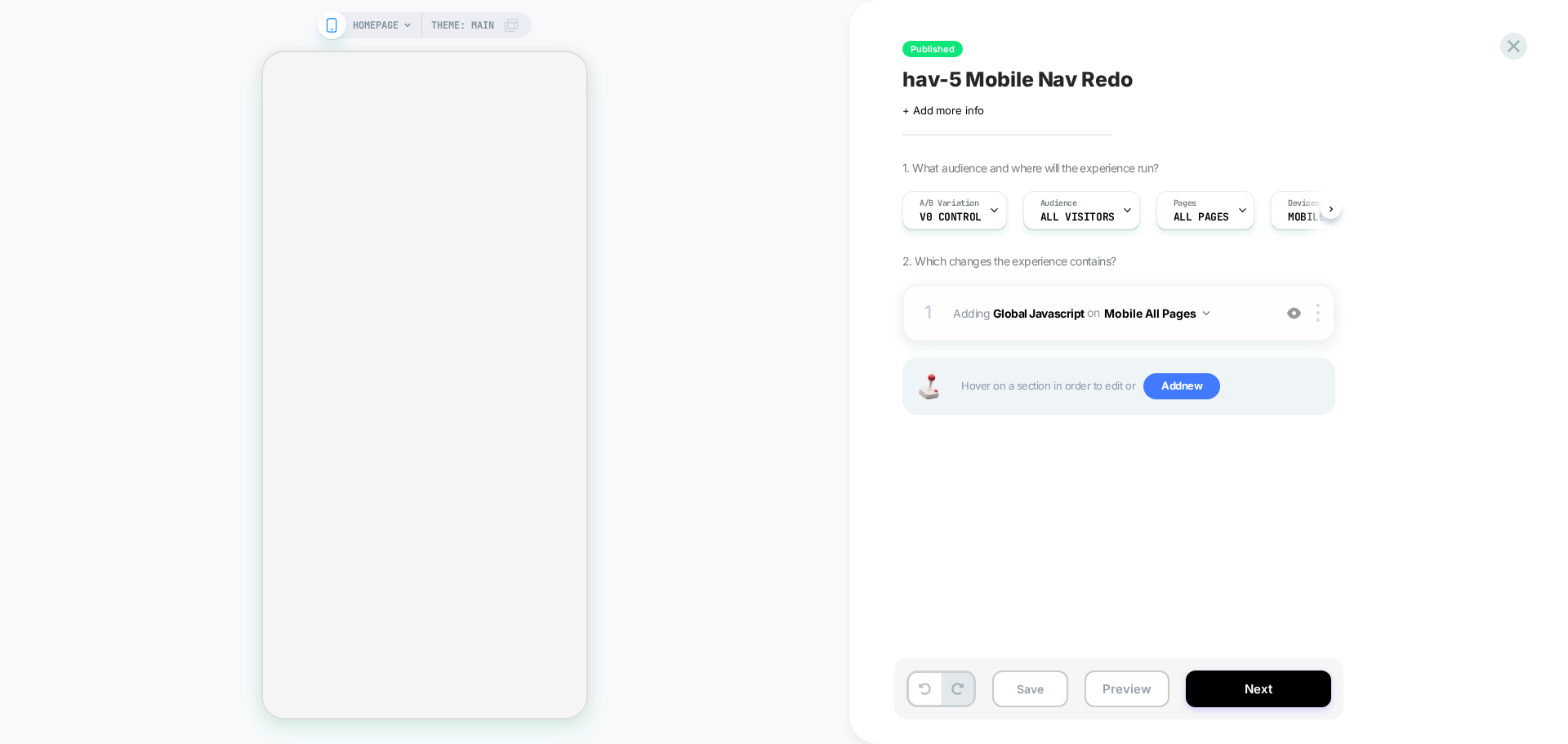
scroll to position [0, 1]
click at [1050, 320] on b "Global Javascript" at bounding box center [1040, 313] width 92 height 14
click at [1055, 314] on b "Global Javascript" at bounding box center [1040, 313] width 92 height 14
click at [1066, 317] on b "Global Javascript" at bounding box center [1040, 313] width 92 height 14
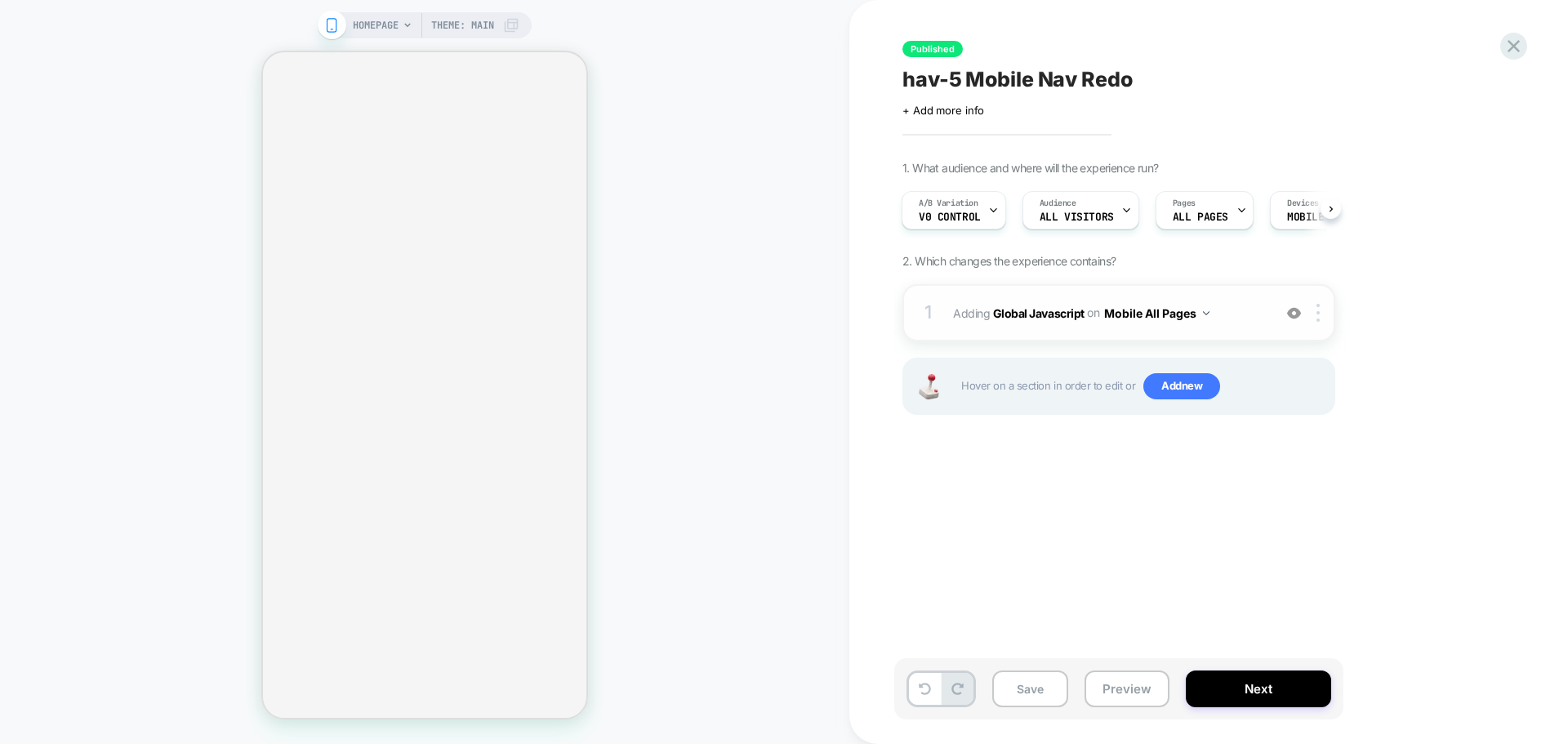
click at [1047, 321] on span "Adding Global Javascript on Mobile All Pages" at bounding box center [1110, 314] width 312 height 24
click at [1046, 308] on b "Global Javascript" at bounding box center [1040, 313] width 92 height 14
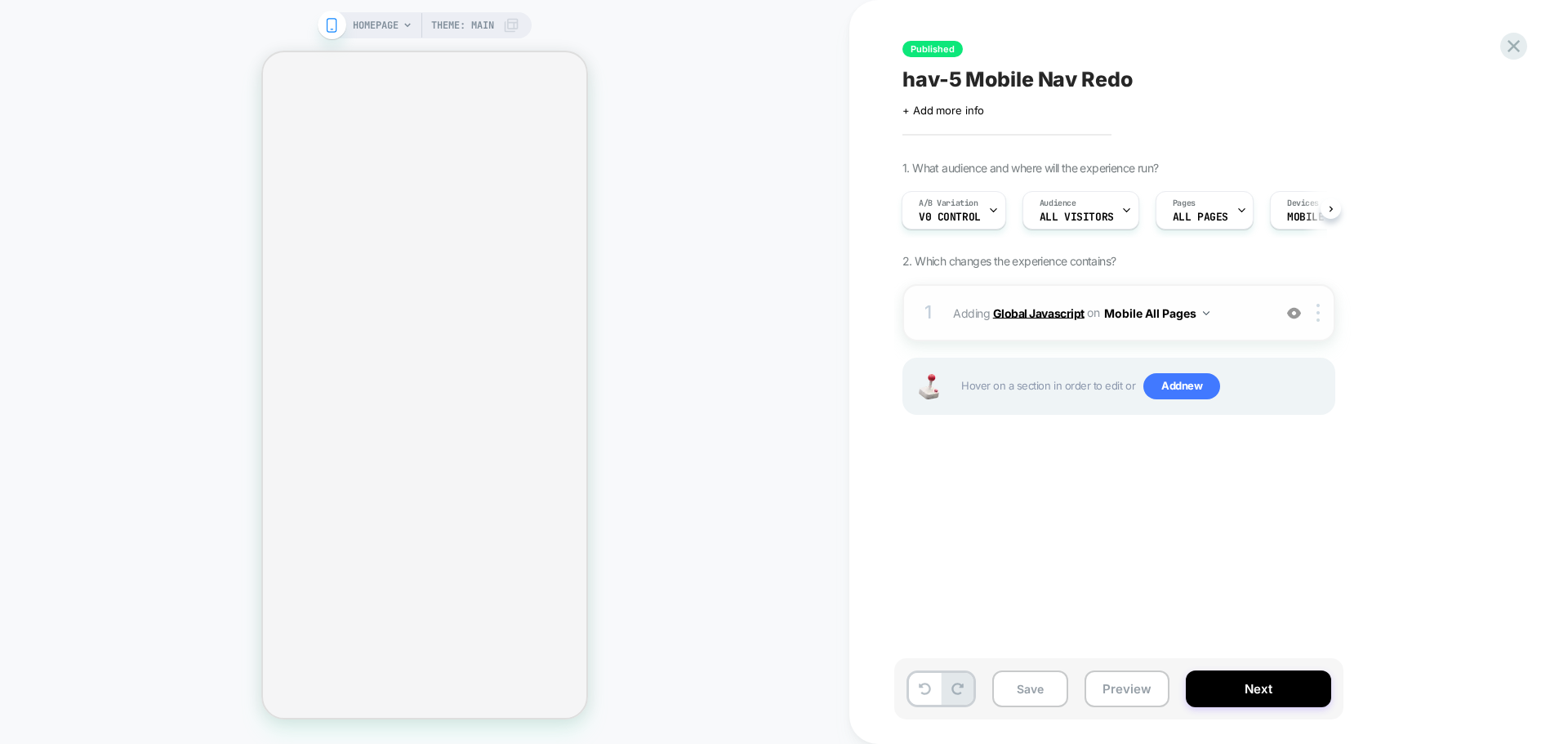
click at [1046, 308] on b "Global Javascript" at bounding box center [1040, 313] width 92 height 14
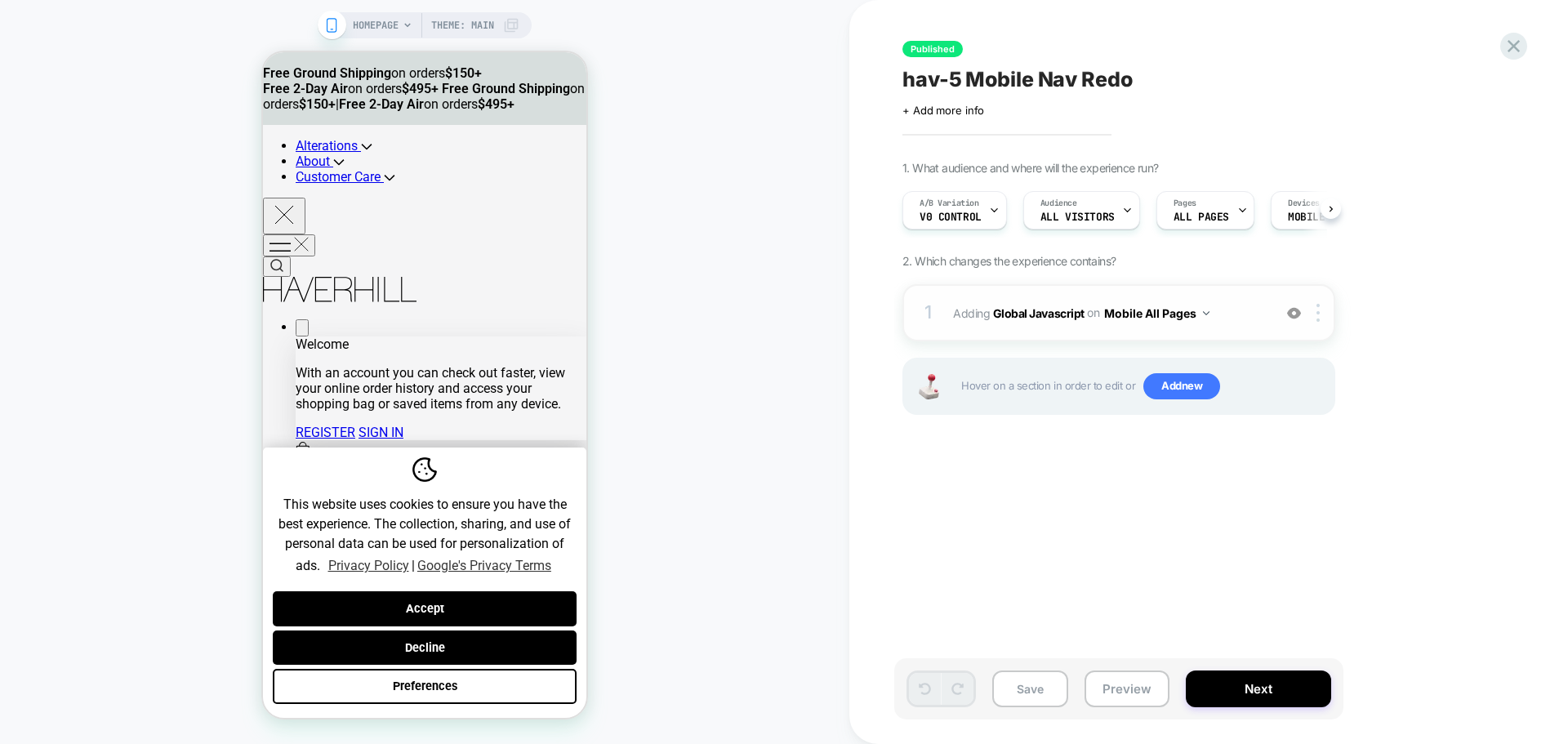
scroll to position [0, 1]
click at [1060, 322] on span "Adding Global Javascript on Mobile All Pages" at bounding box center [1110, 314] width 312 height 24
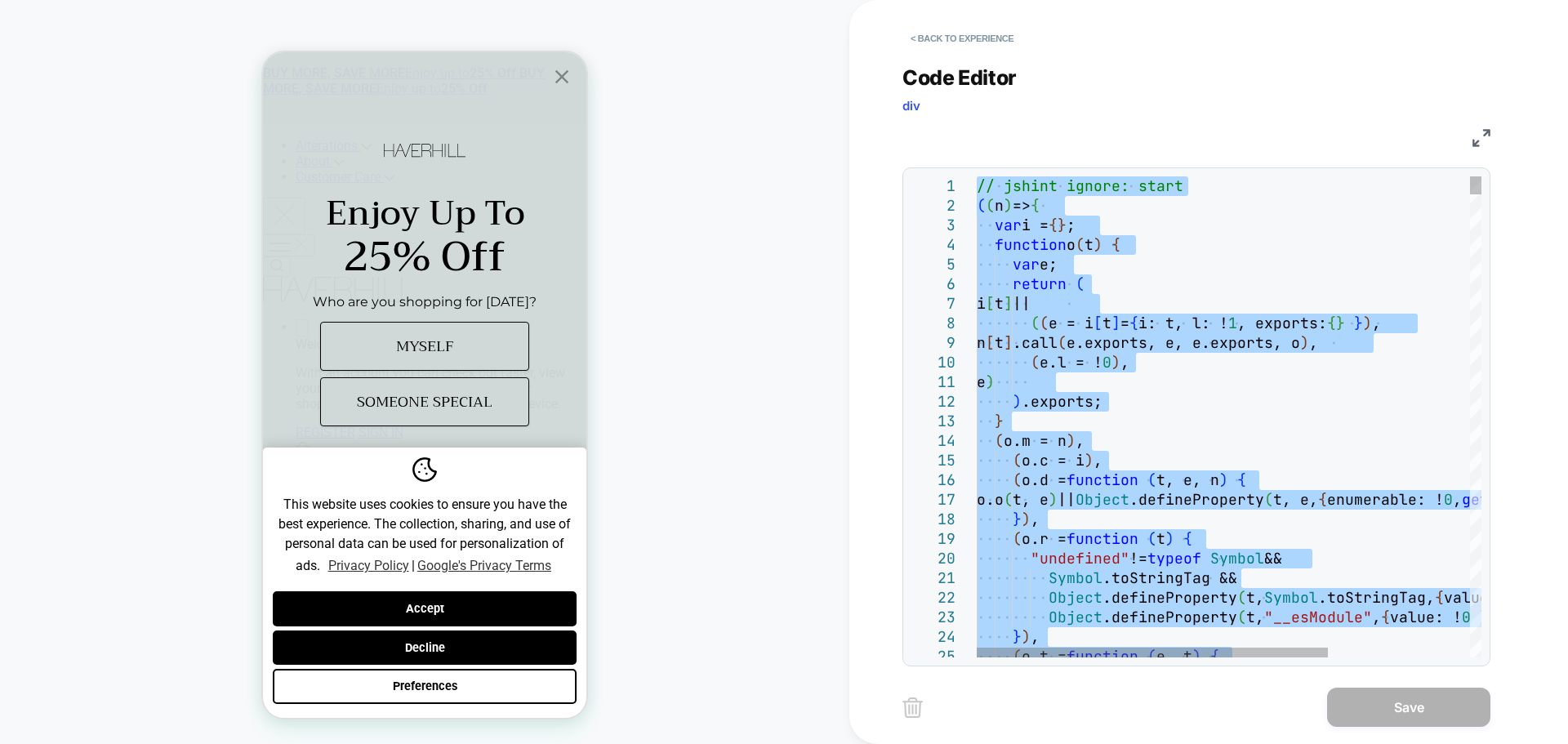
type textarea "**********"
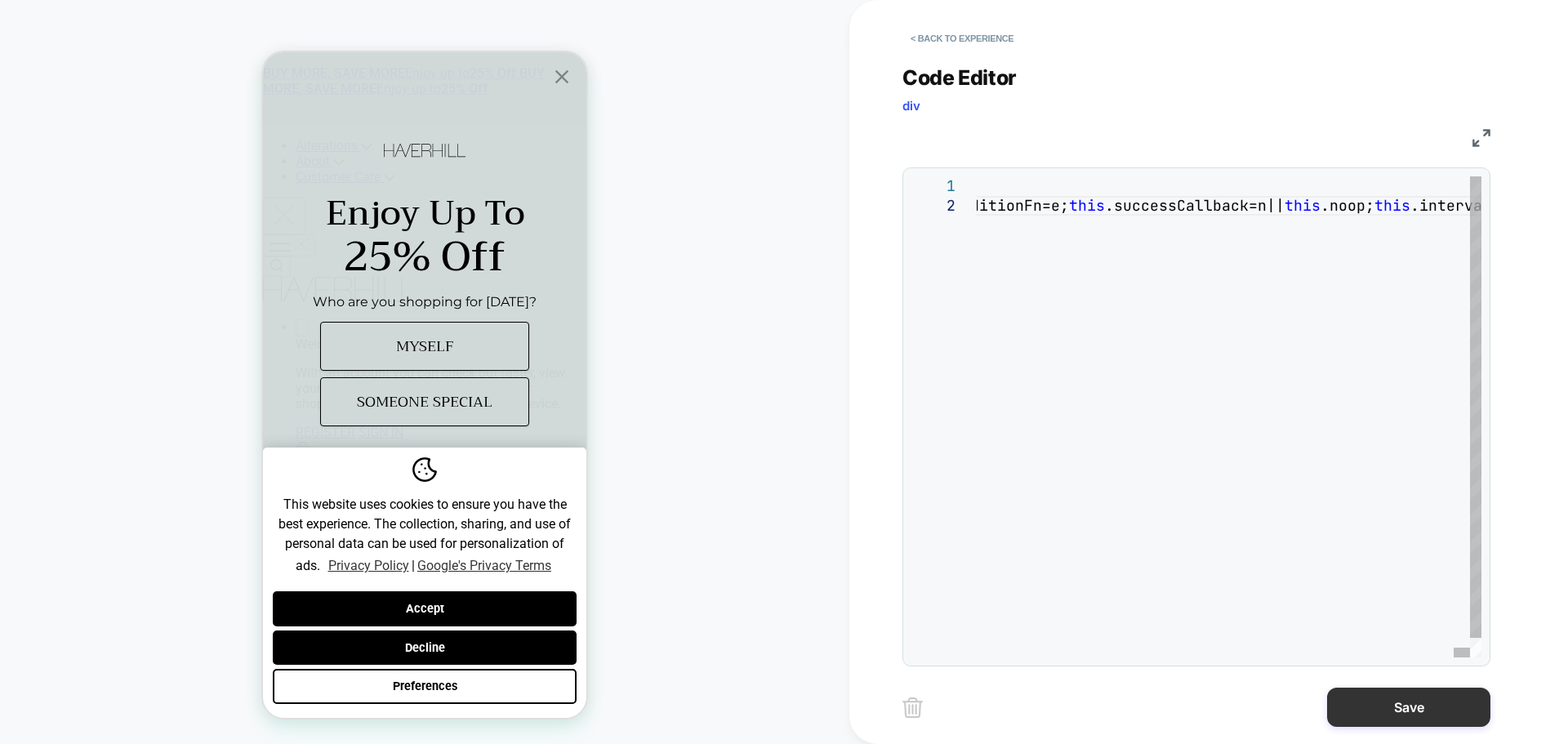
click at [1385, 694] on button "Save" at bounding box center [1409, 707] width 164 height 39
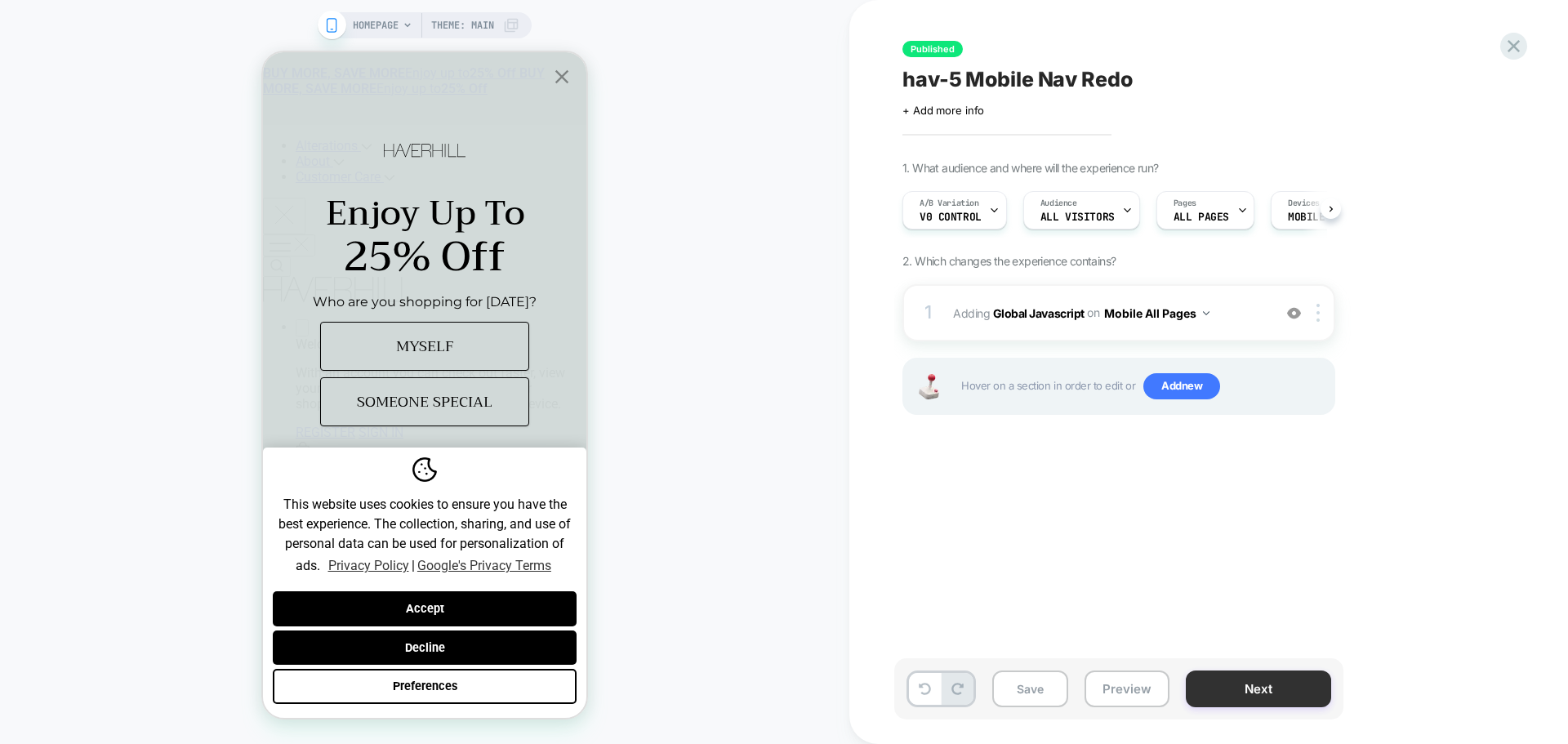
scroll to position [0, 1]
click at [1035, 691] on button "Save" at bounding box center [1031, 689] width 76 height 37
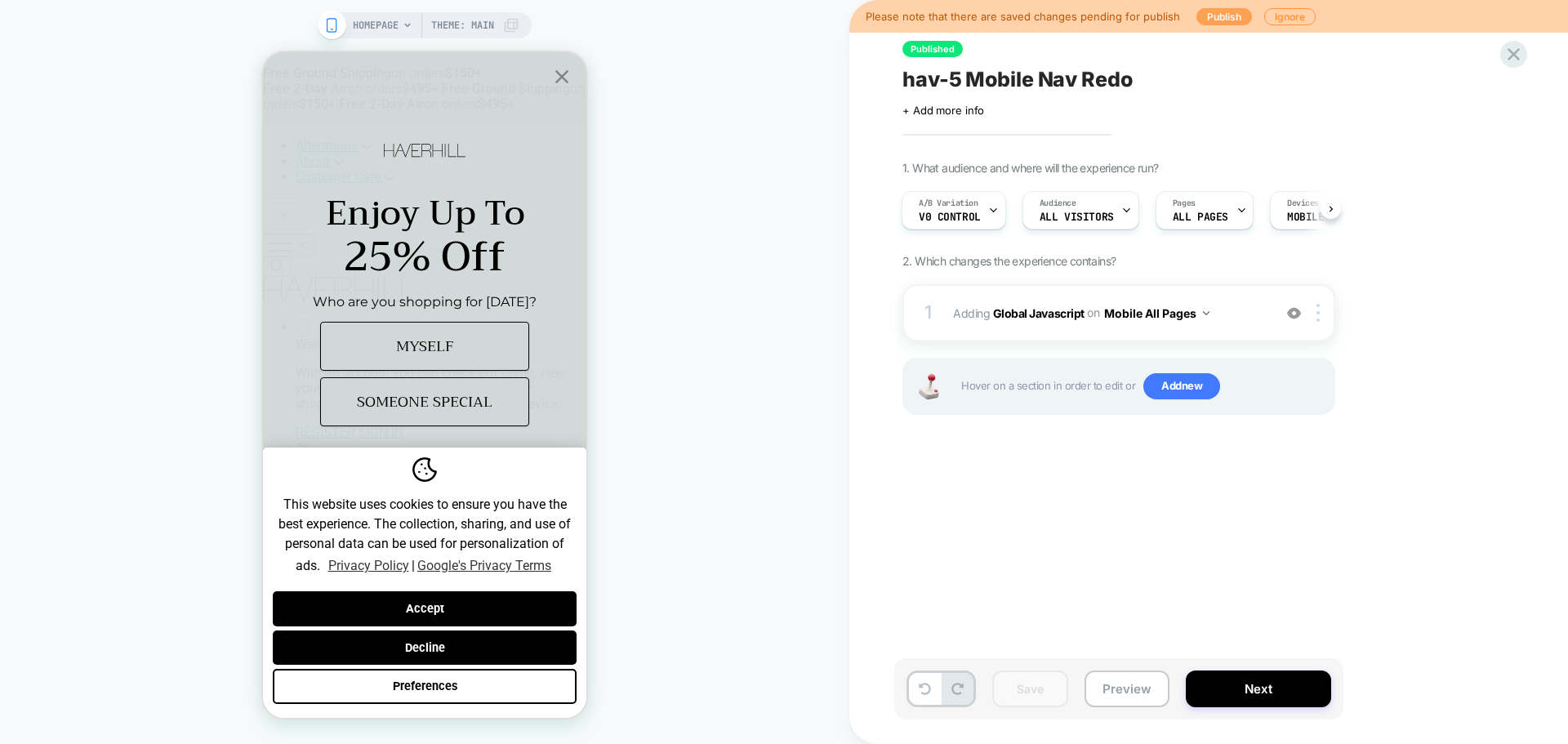
click at [1225, 21] on button "Publish" at bounding box center [1224, 16] width 56 height 17
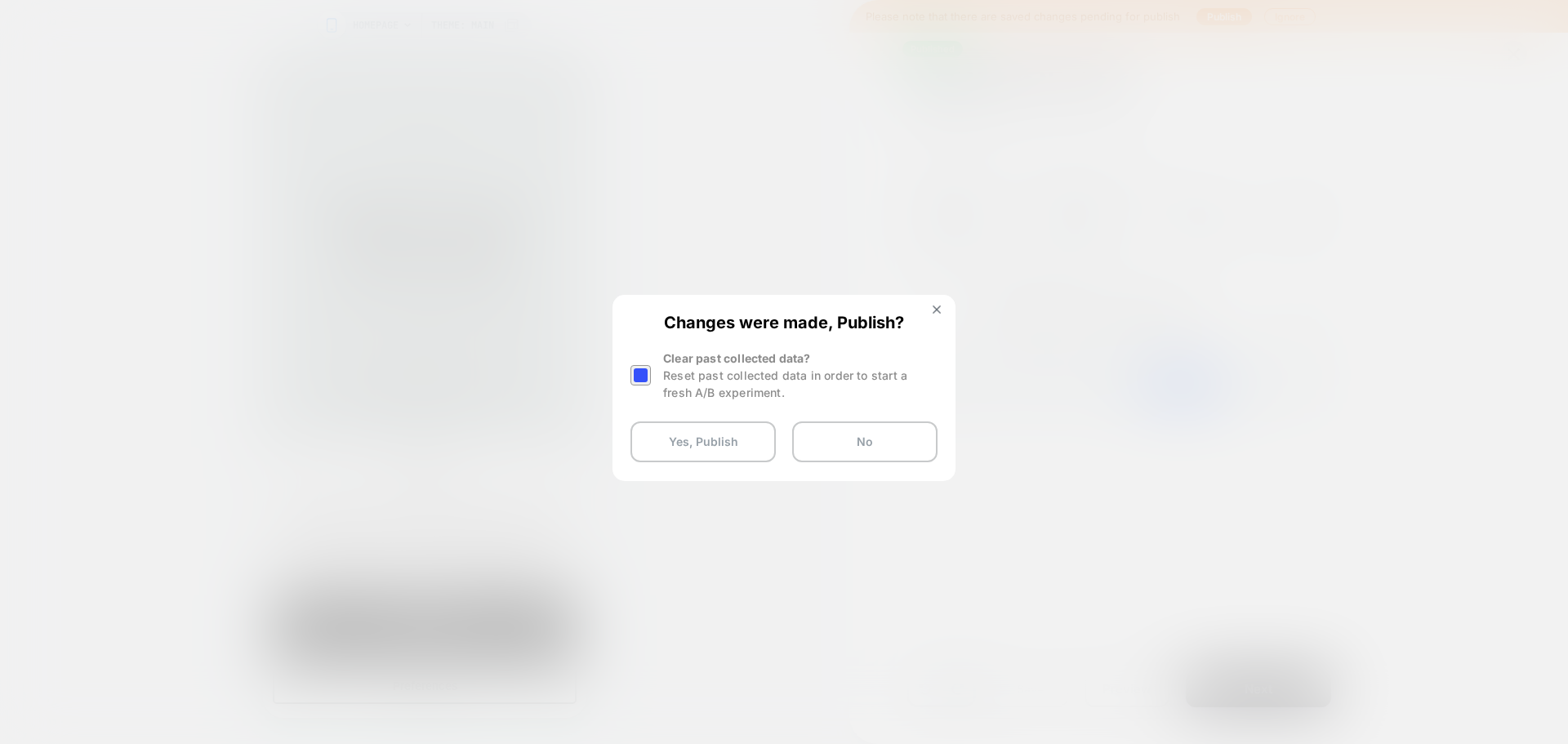
click at [643, 378] on div at bounding box center [640, 375] width 20 height 20
click at [687, 455] on button "Yes, Publish" at bounding box center [703, 441] width 146 height 41
